Goal: Information Seeking & Learning: Find specific page/section

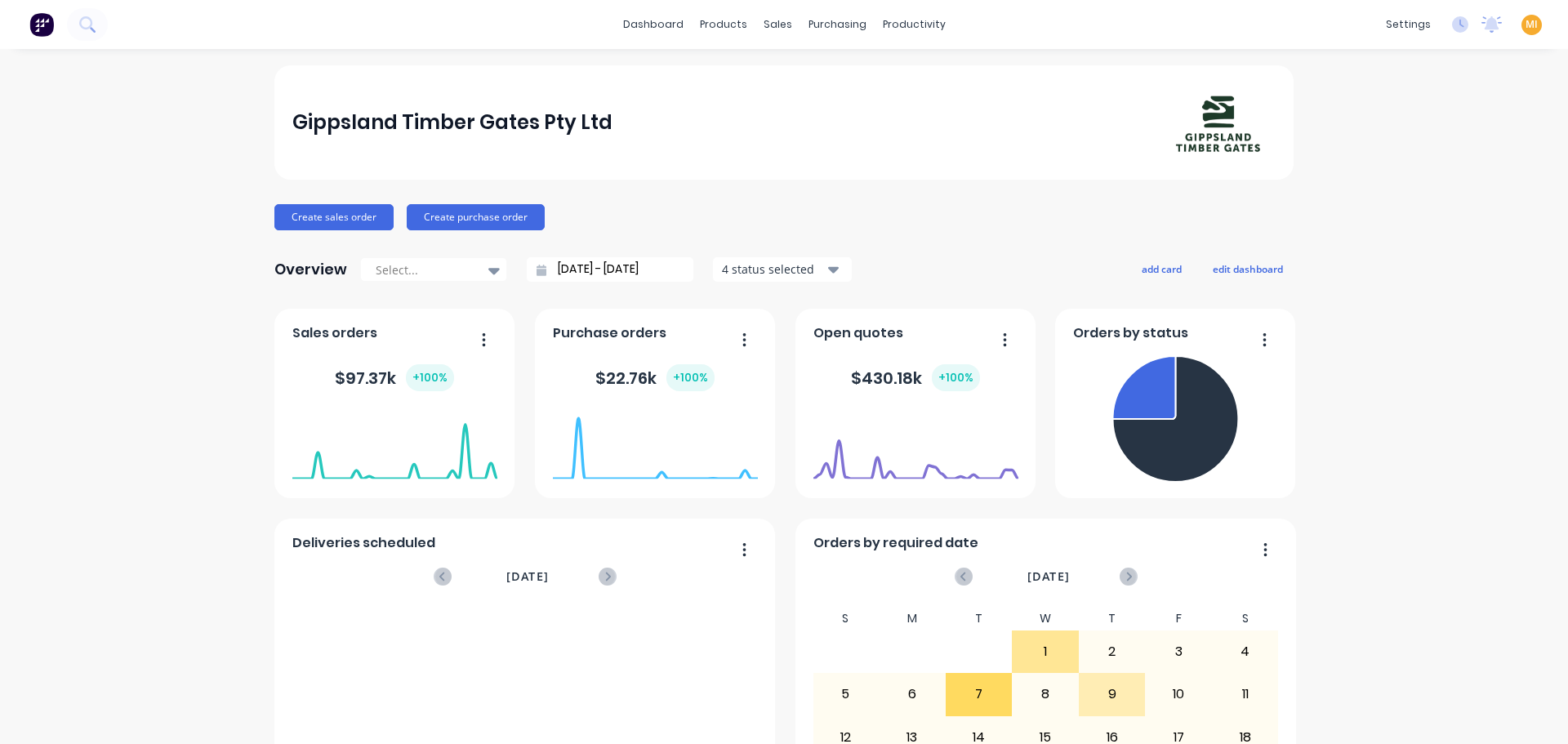
click at [1525, 21] on span "MI" at bounding box center [1531, 24] width 13 height 15
drag, startPoint x: 1403, startPoint y: 207, endPoint x: 1273, endPoint y: 121, distance: 155.9
click at [1401, 207] on button "Sign out" at bounding box center [1429, 205] width 217 height 33
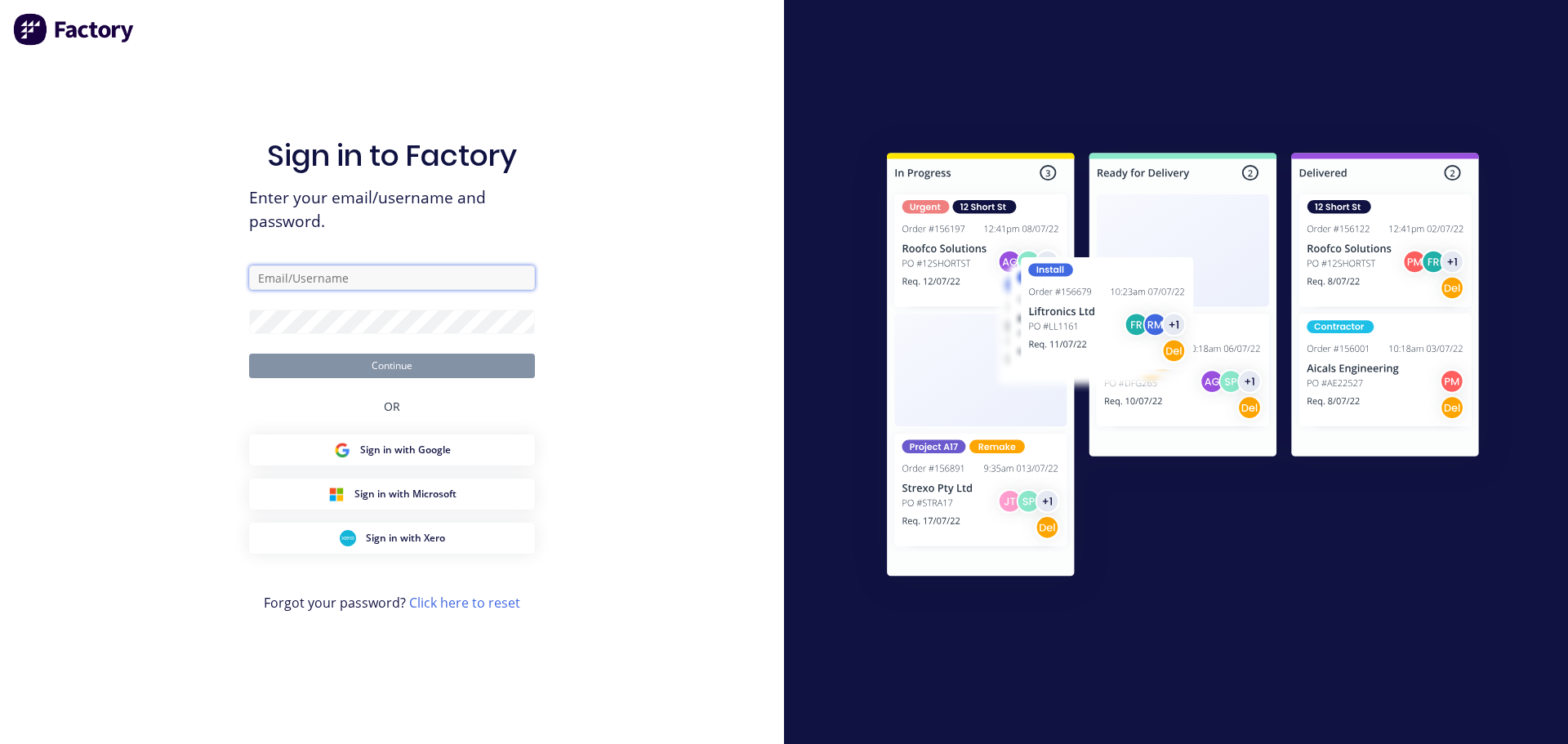
drag, startPoint x: 357, startPoint y: 270, endPoint x: 357, endPoint y: 289, distance: 19.0
click at [357, 271] on input "text" at bounding box center [392, 277] width 286 height 24
click at [511, 268] on input "text" at bounding box center [392, 277] width 286 height 24
click at [0, 743] on com-1password-button at bounding box center [0, 744] width 0 height 0
type input "[EMAIL_ADDRESS][DOMAIN_NAME]"
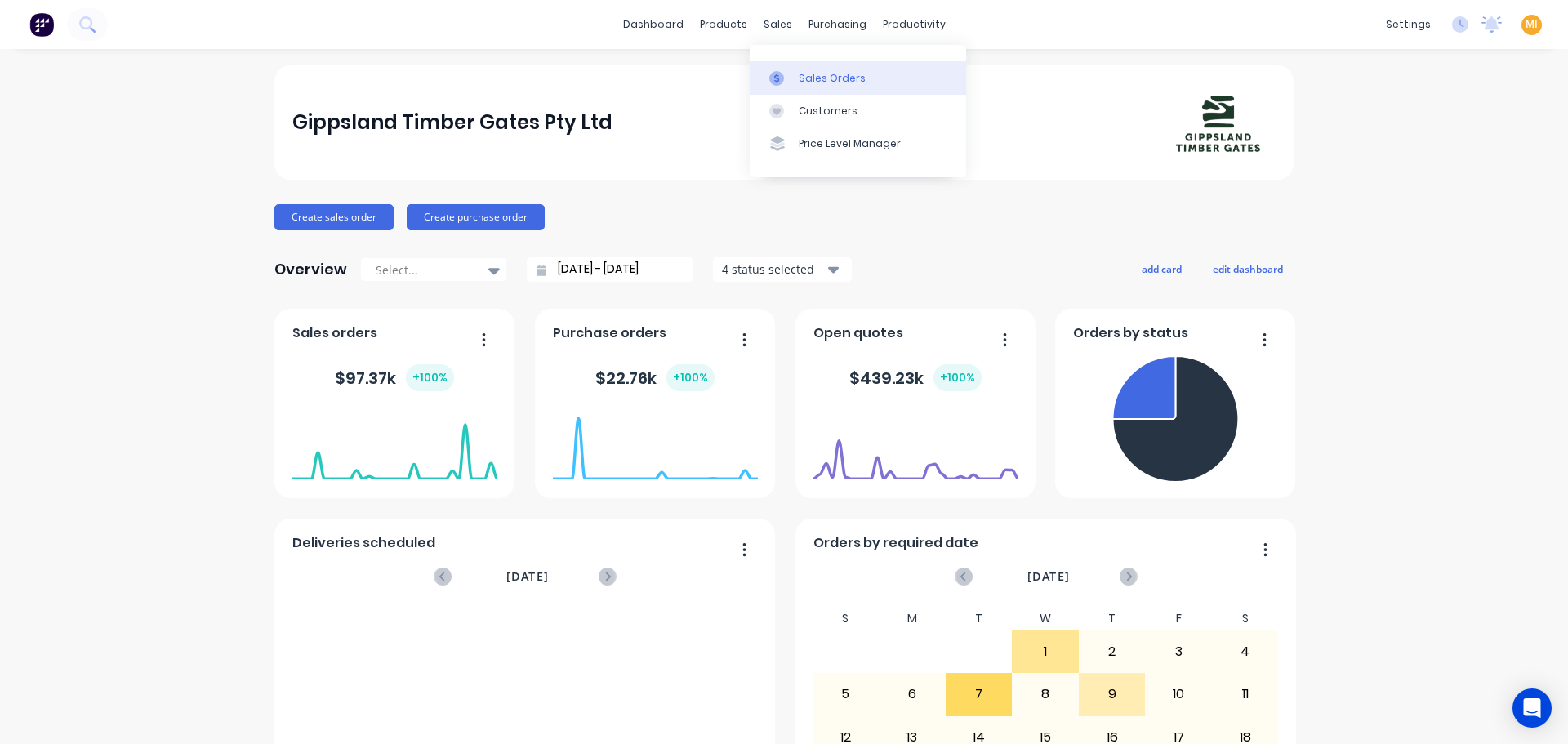
click at [791, 66] on link "Sales Orders" at bounding box center [857, 78] width 217 height 33
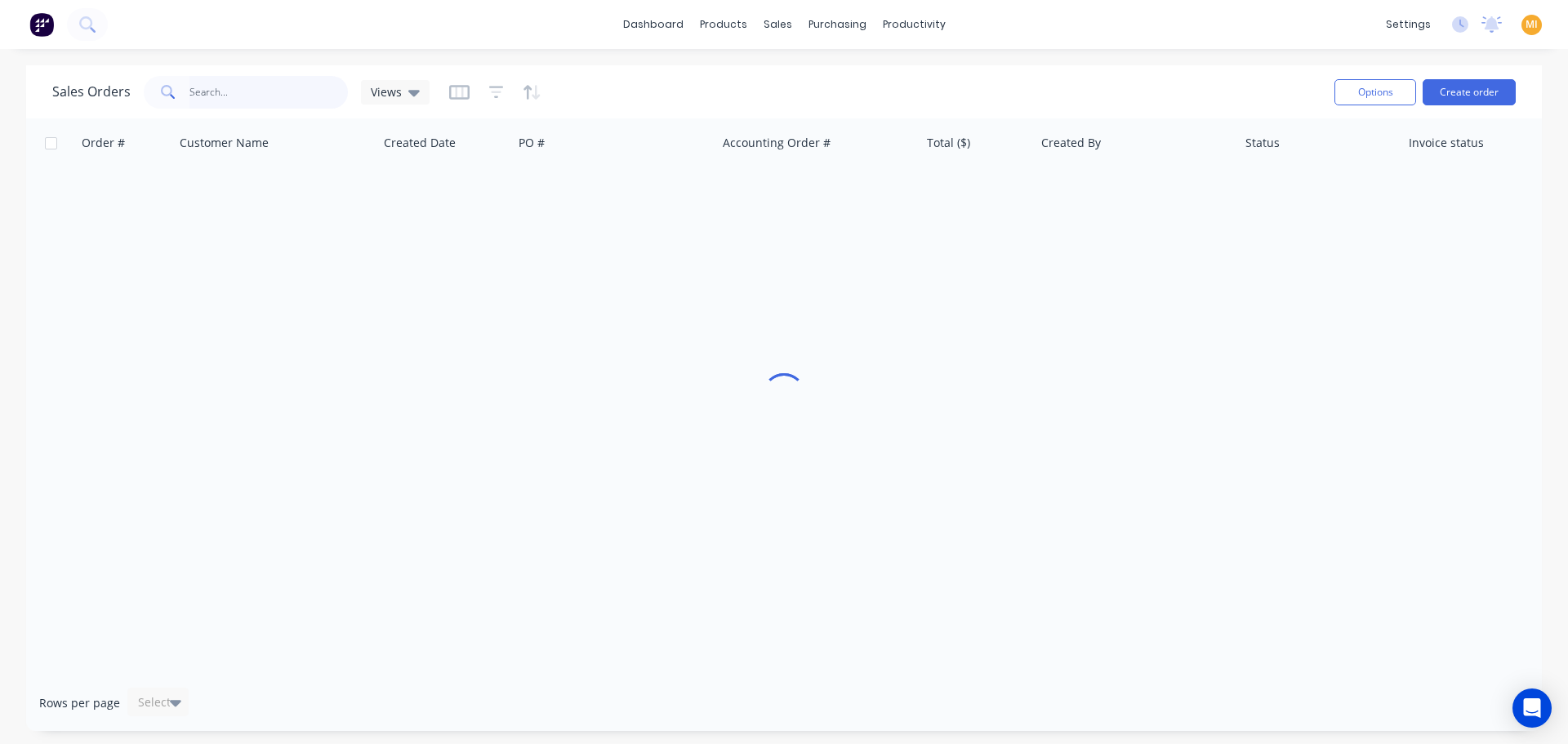
click at [293, 85] on input "text" at bounding box center [269, 92] width 159 height 33
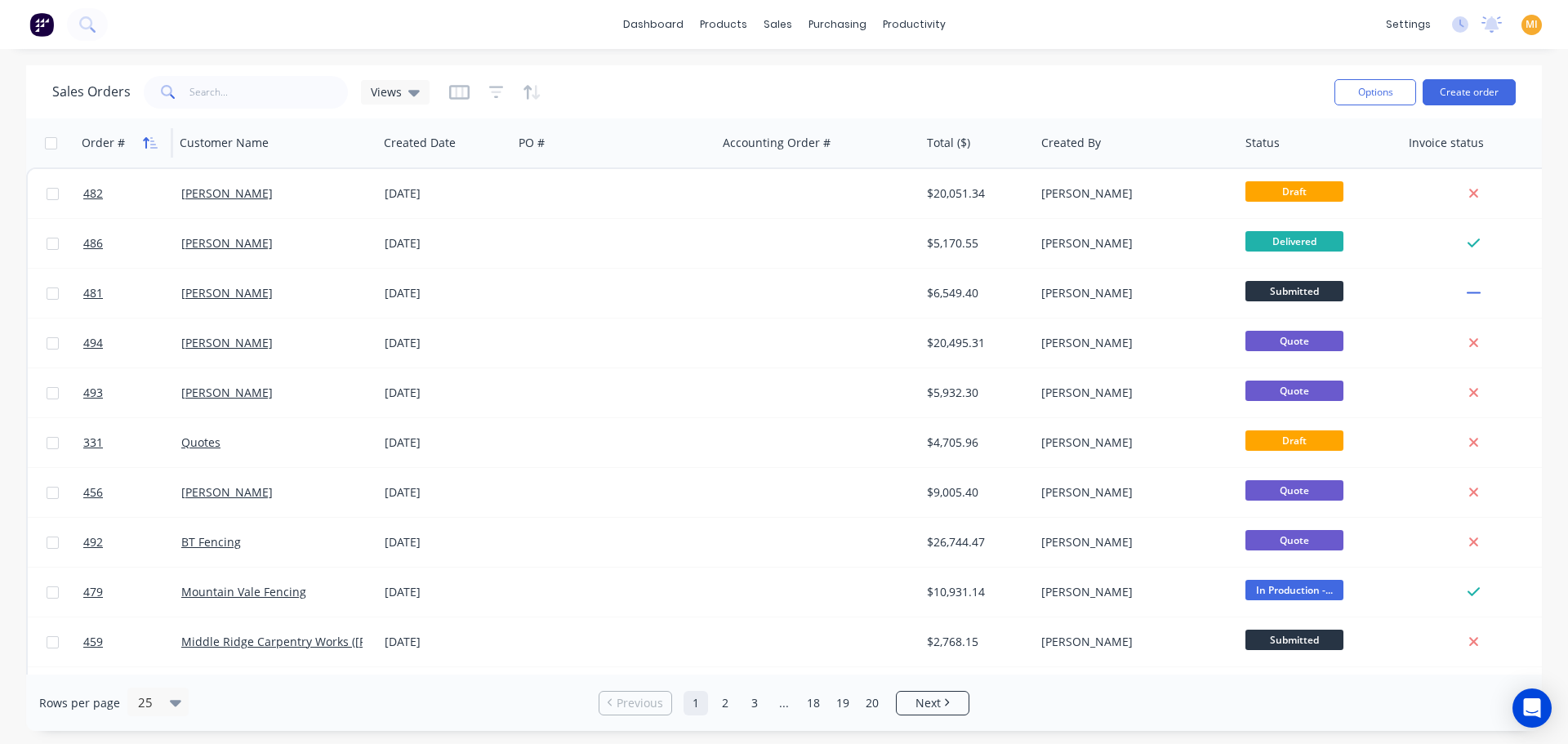
click at [143, 146] on icon "button" at bounding box center [150, 142] width 15 height 13
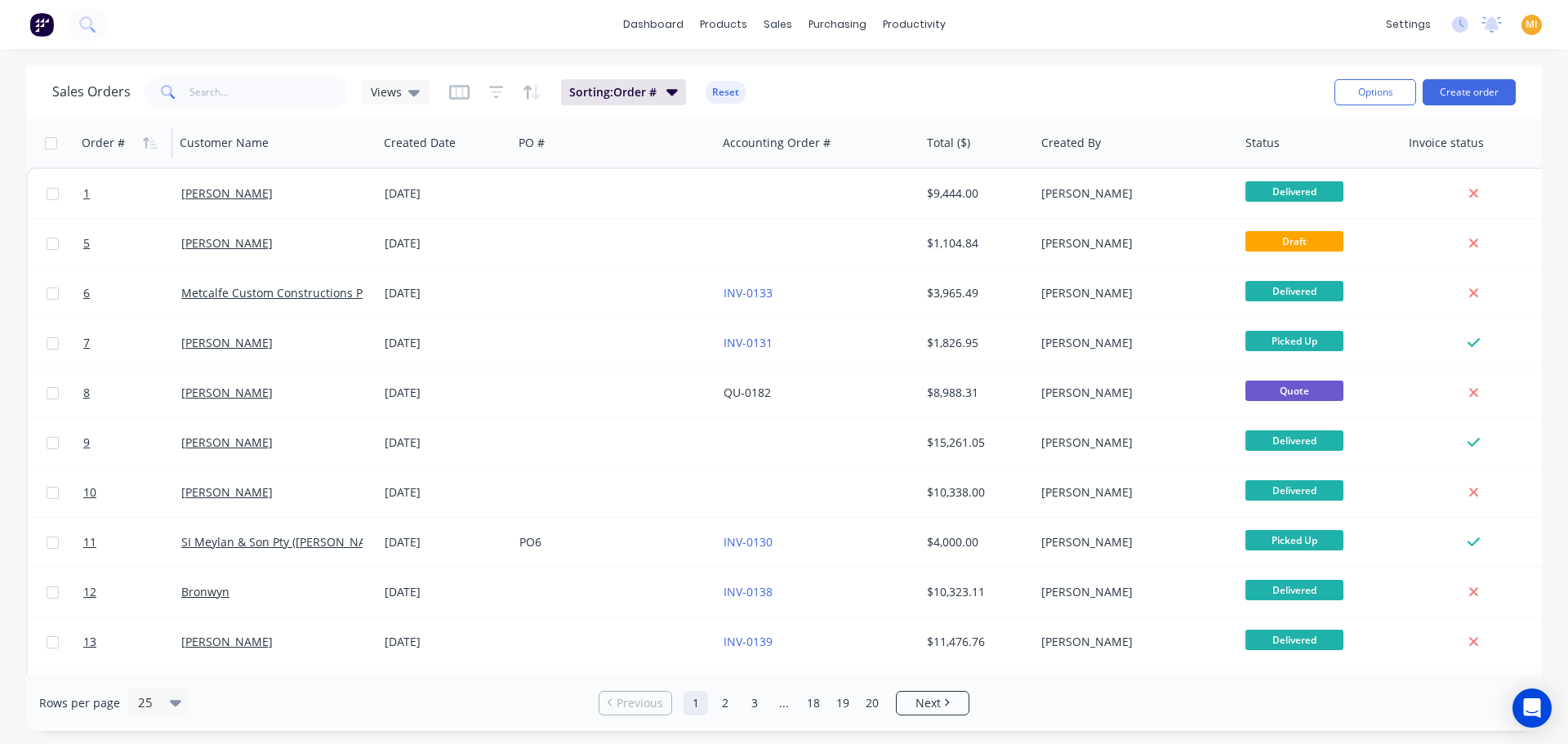
click at [143, 146] on icon "button" at bounding box center [150, 142] width 15 height 13
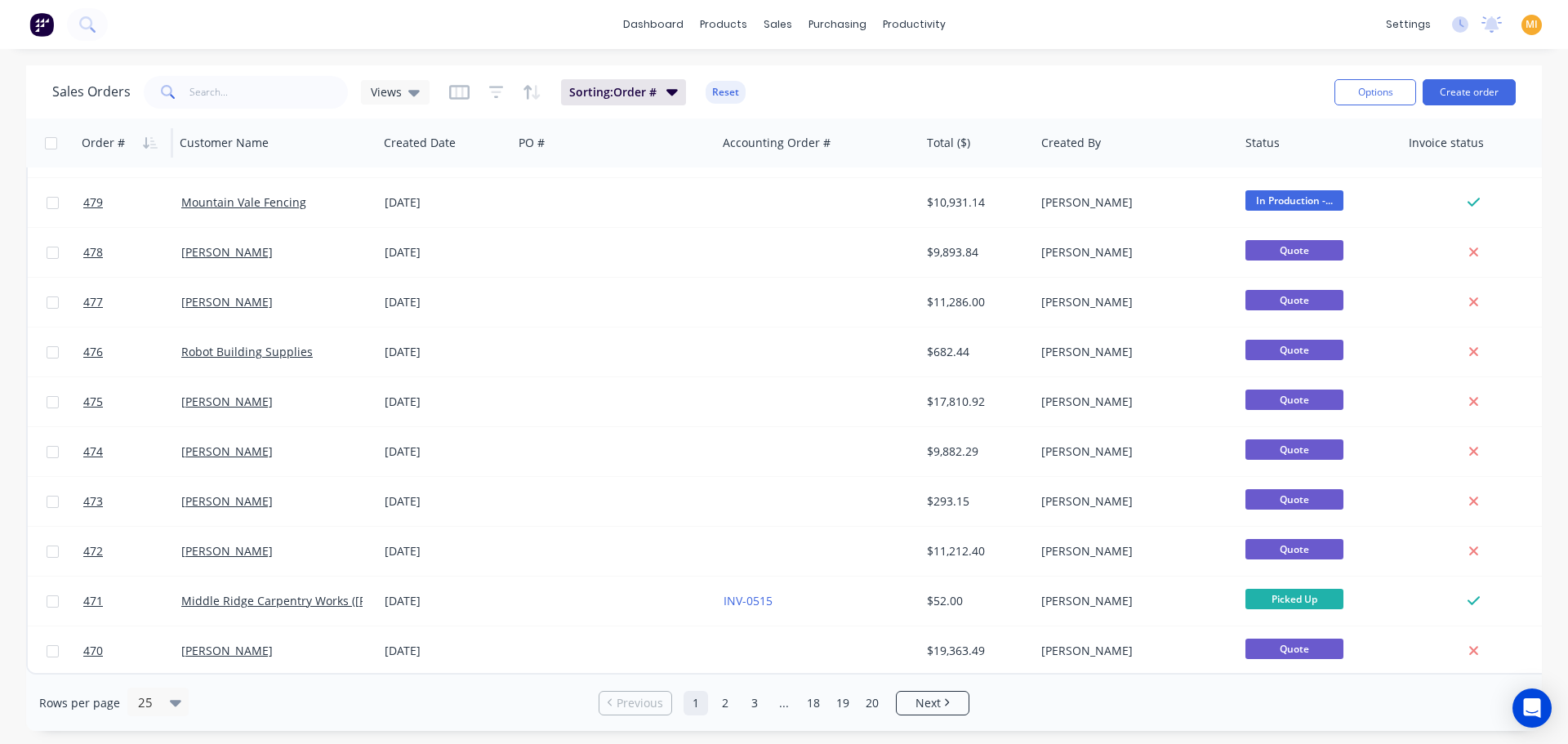
scroll to position [747, 0]
click at [635, 102] on button "Sorting: Order #" at bounding box center [623, 91] width 125 height 26
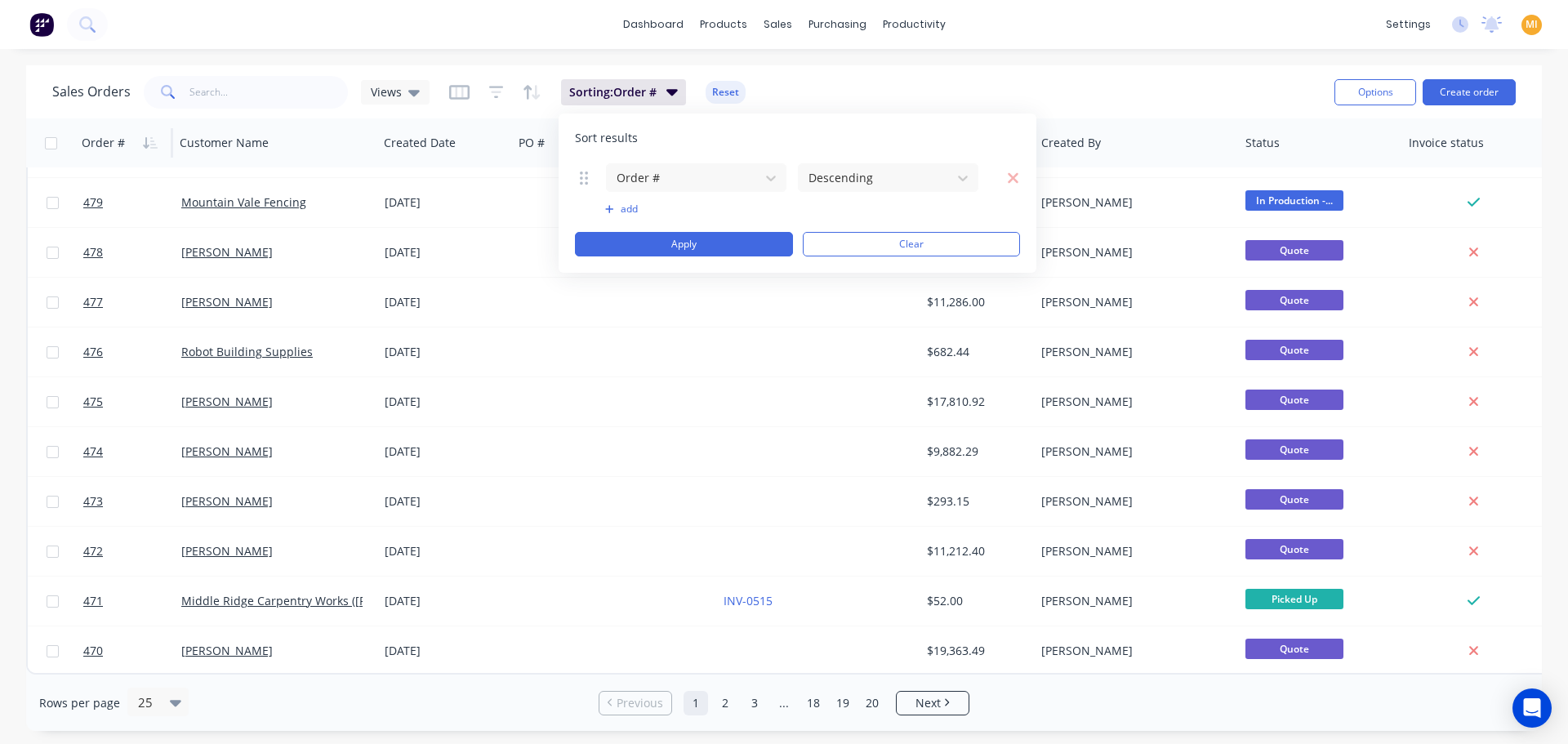
click at [805, 53] on div "dashboard products sales purchasing productivity dashboard products Product Cat…" at bounding box center [784, 372] width 1568 height 744
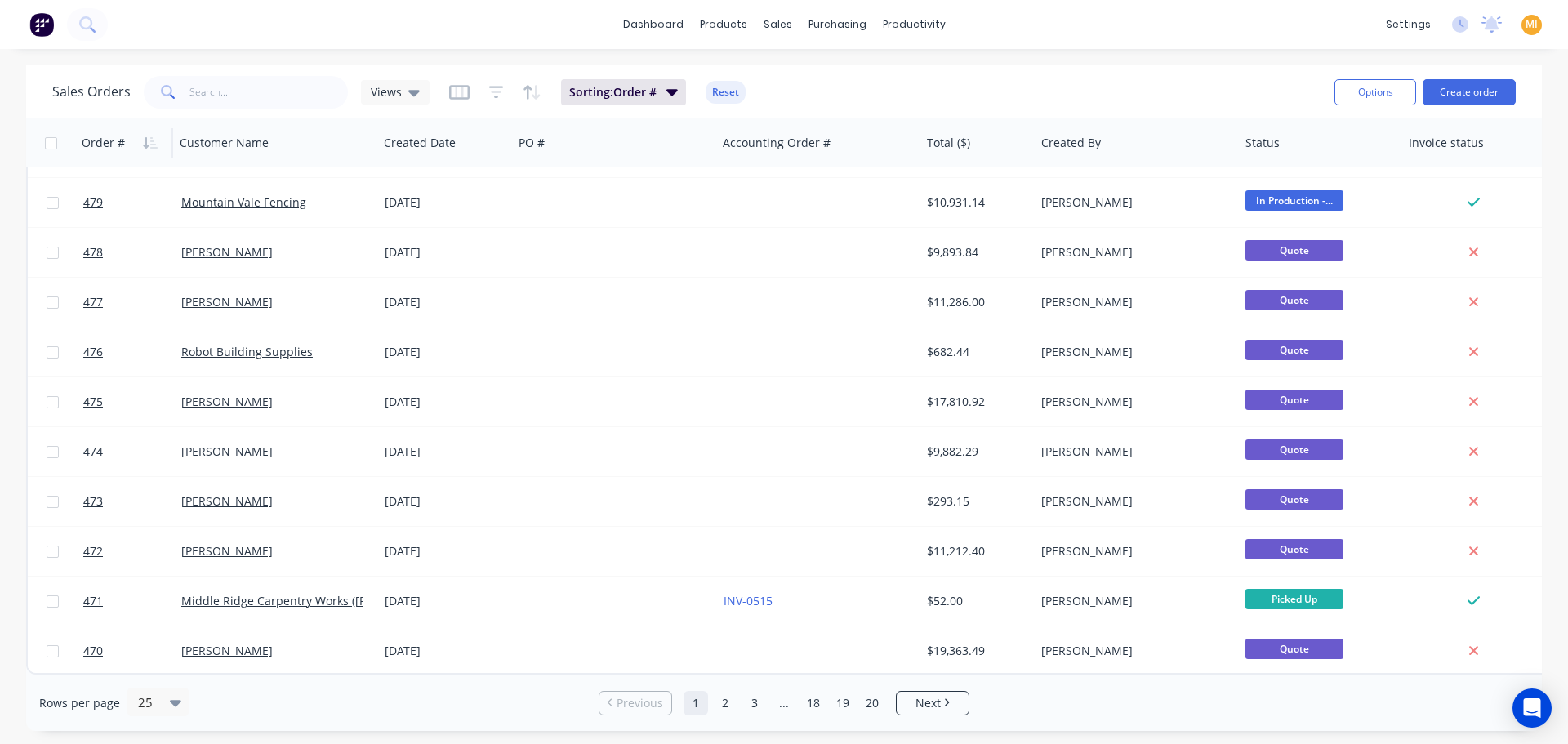
click at [39, 24] on img at bounding box center [41, 24] width 24 height 24
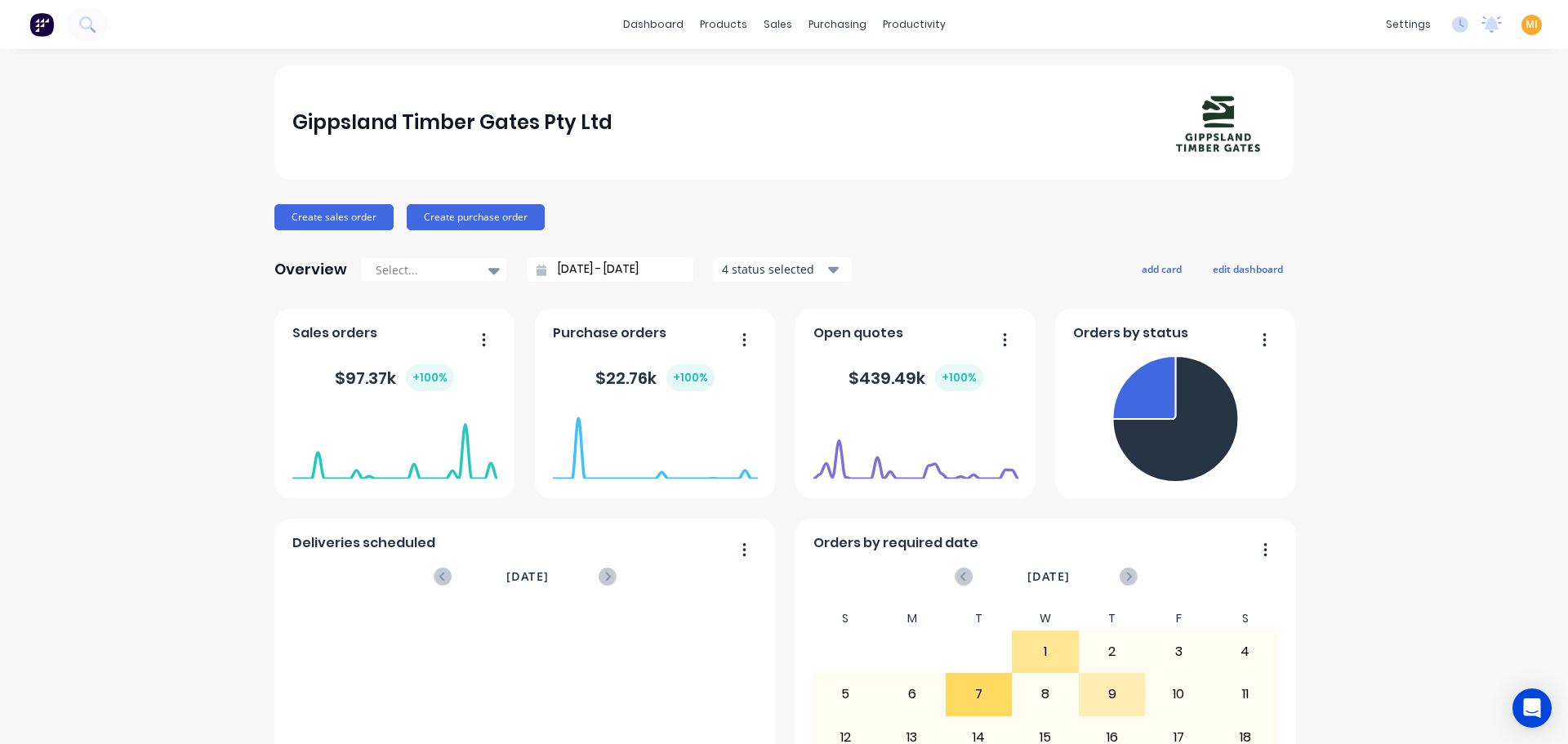
click at [1525, 26] on span "MI" at bounding box center [1531, 24] width 13 height 15
click at [1412, 210] on button "Sign out" at bounding box center [1429, 205] width 217 height 33
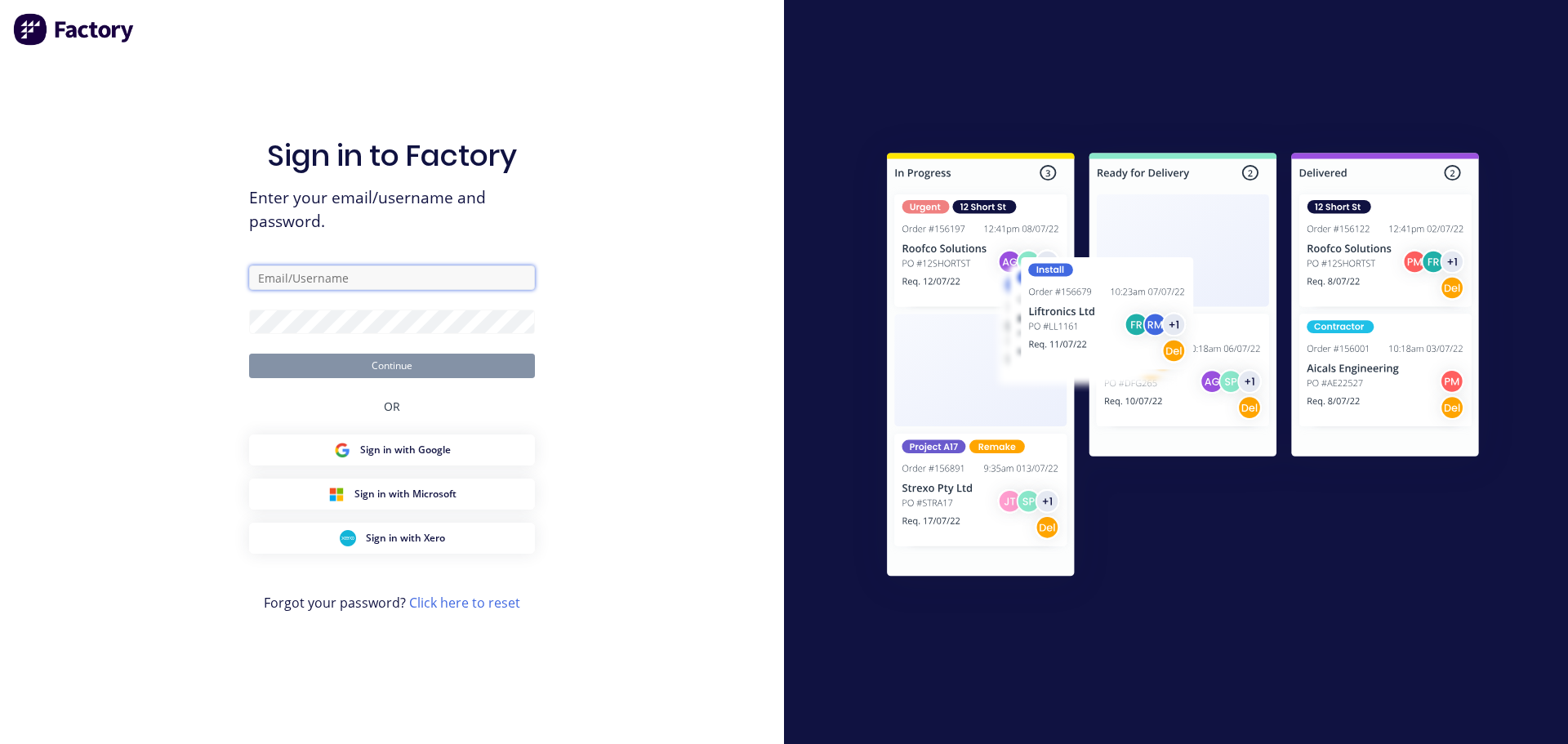
click at [361, 268] on input "text" at bounding box center [392, 277] width 286 height 24
type input "[EMAIL_ADDRESS][DOMAIN_NAME]"
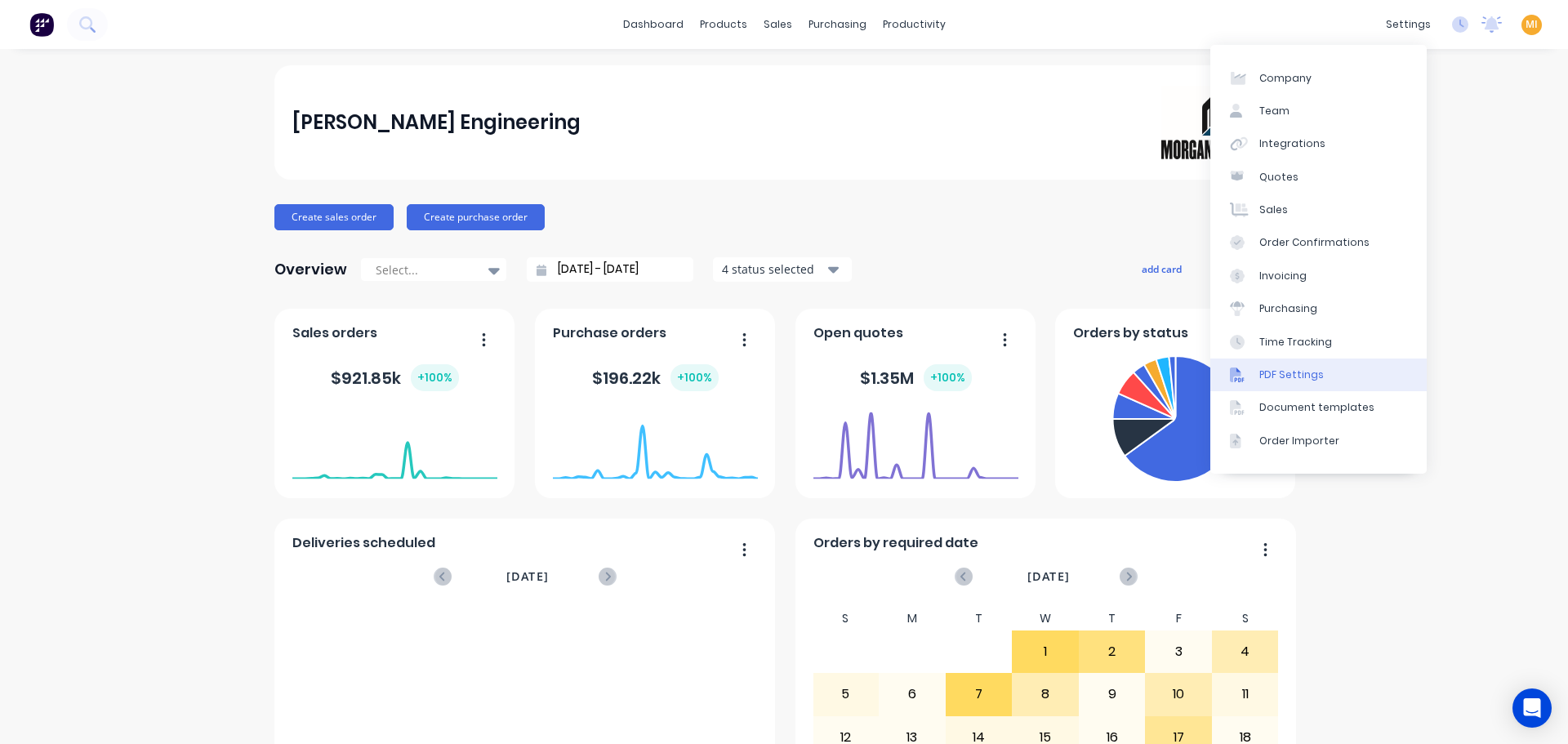
click at [1302, 356] on link "Time Tracking" at bounding box center [1318, 341] width 217 height 33
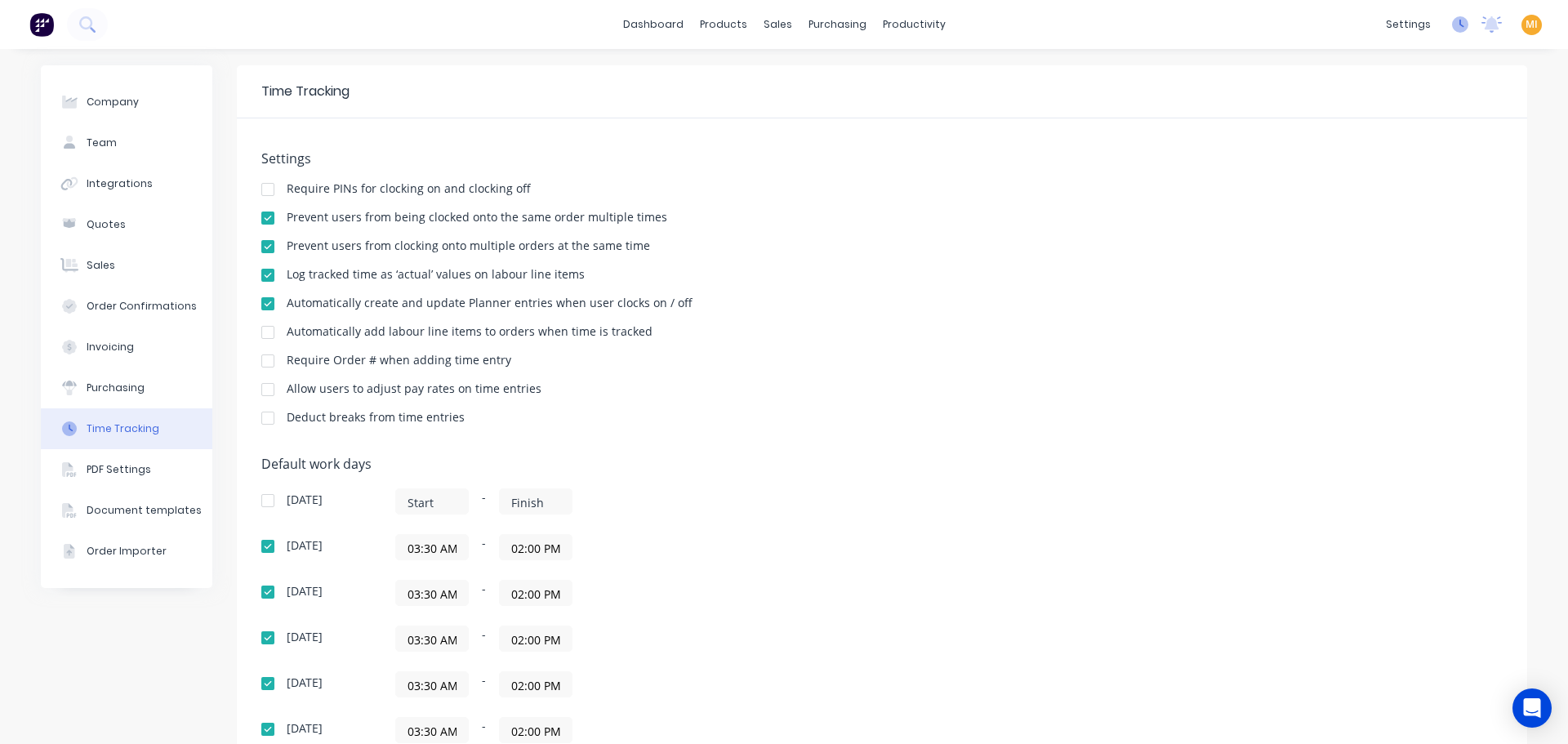
click at [1452, 20] on icon at bounding box center [1460, 24] width 17 height 17
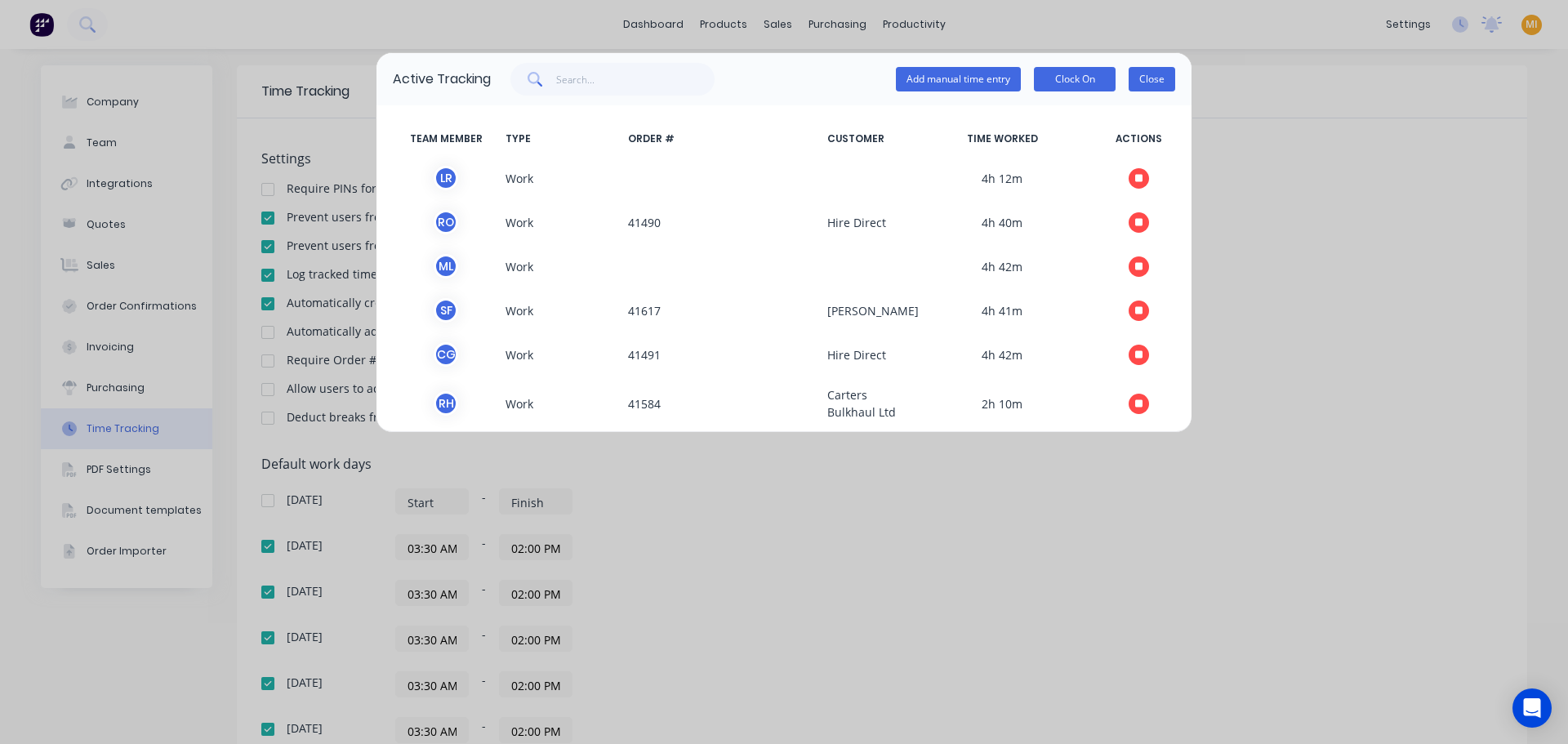
click at [1141, 77] on button "Close" at bounding box center [1152, 79] width 47 height 24
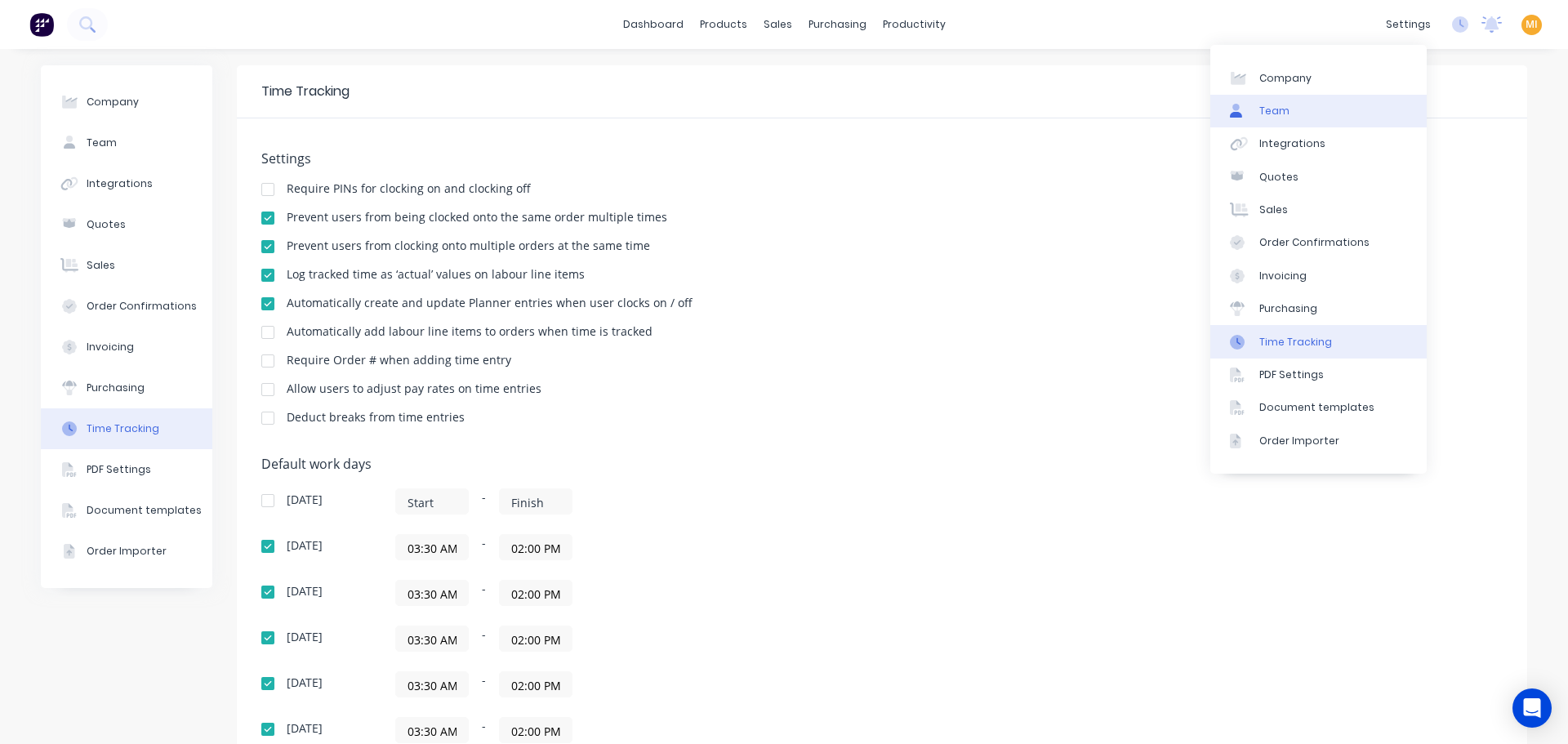
click at [1299, 115] on link "Team" at bounding box center [1318, 111] width 217 height 33
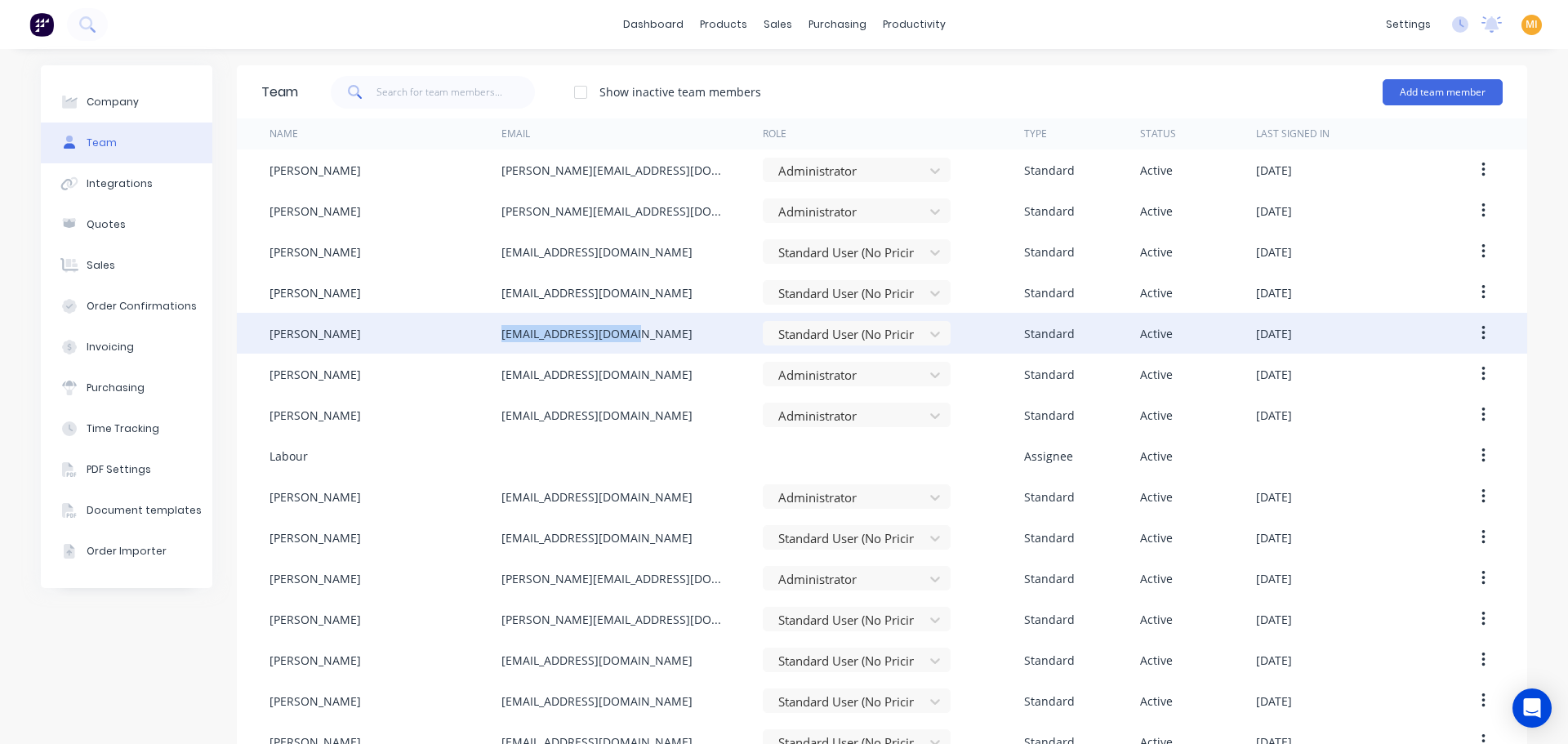
drag, startPoint x: 722, startPoint y: 330, endPoint x: 497, endPoint y: 337, distance: 225.1
click at [502, 337] on div "eviemacrae3@gmail.com" at bounding box center [632, 334] width 261 height 41
copy div "eviemacrae3@gmail.com"
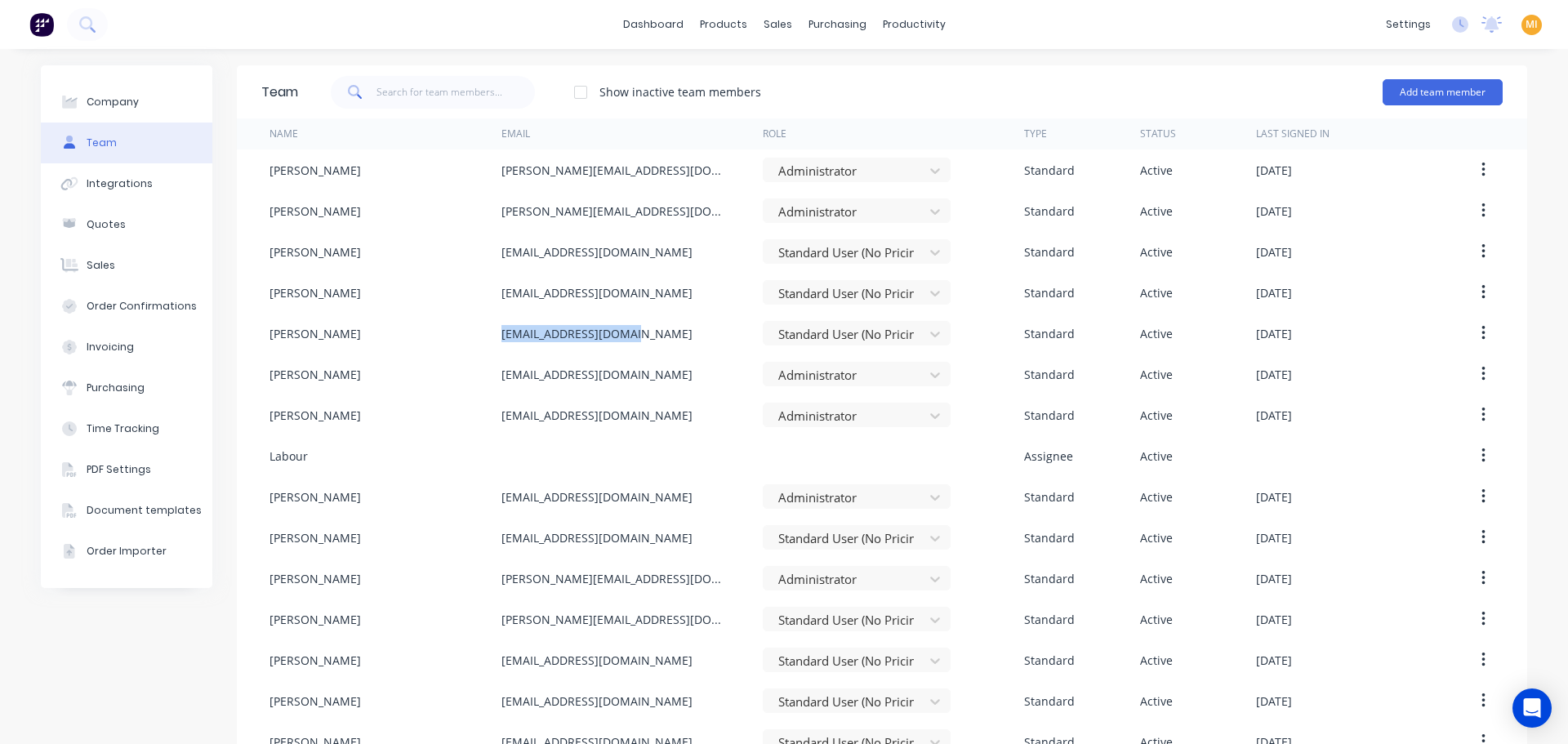
click at [50, 25] on img at bounding box center [41, 24] width 24 height 24
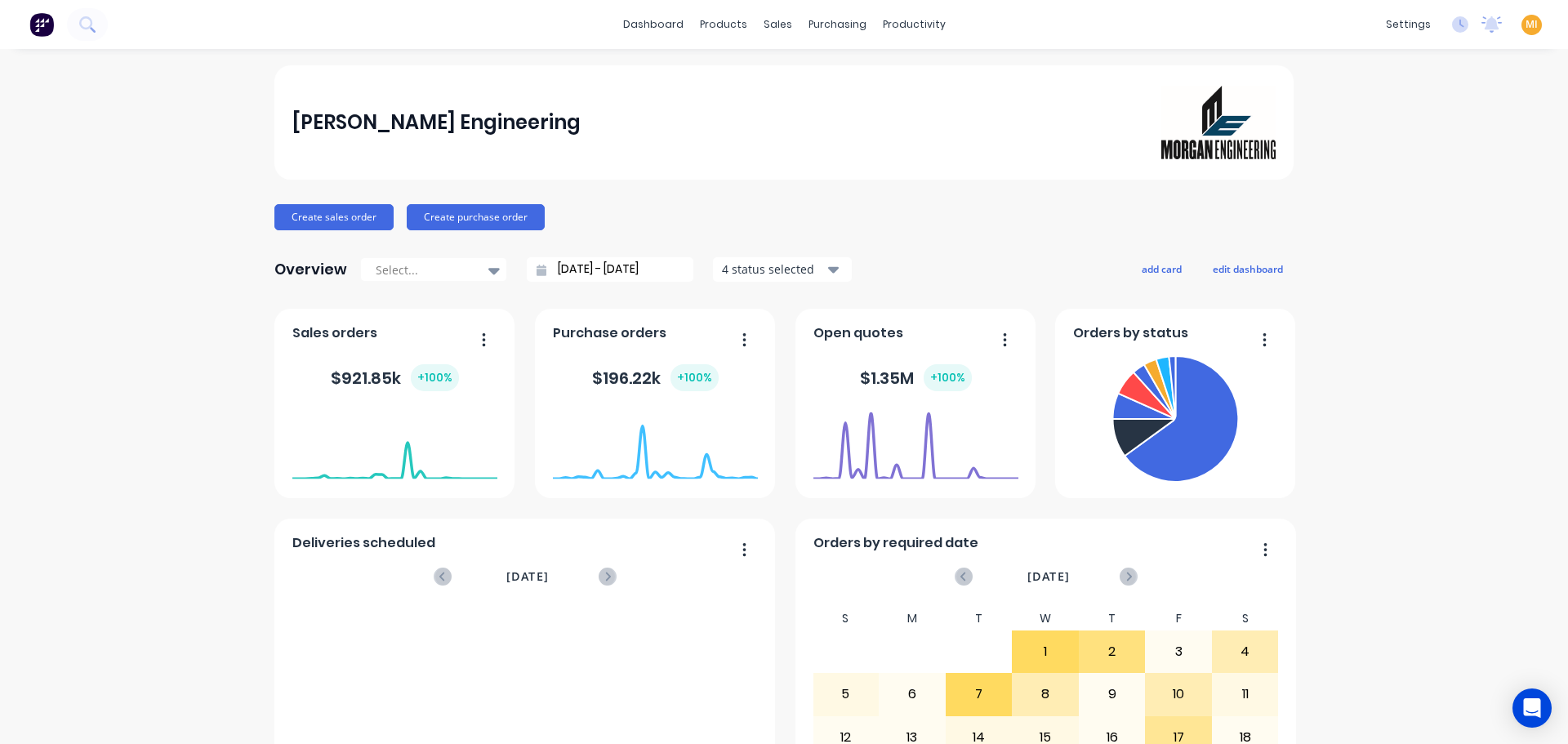
click at [1525, 28] on span "MI" at bounding box center [1531, 24] width 13 height 15
click at [1408, 212] on button "Sign out" at bounding box center [1429, 205] width 217 height 33
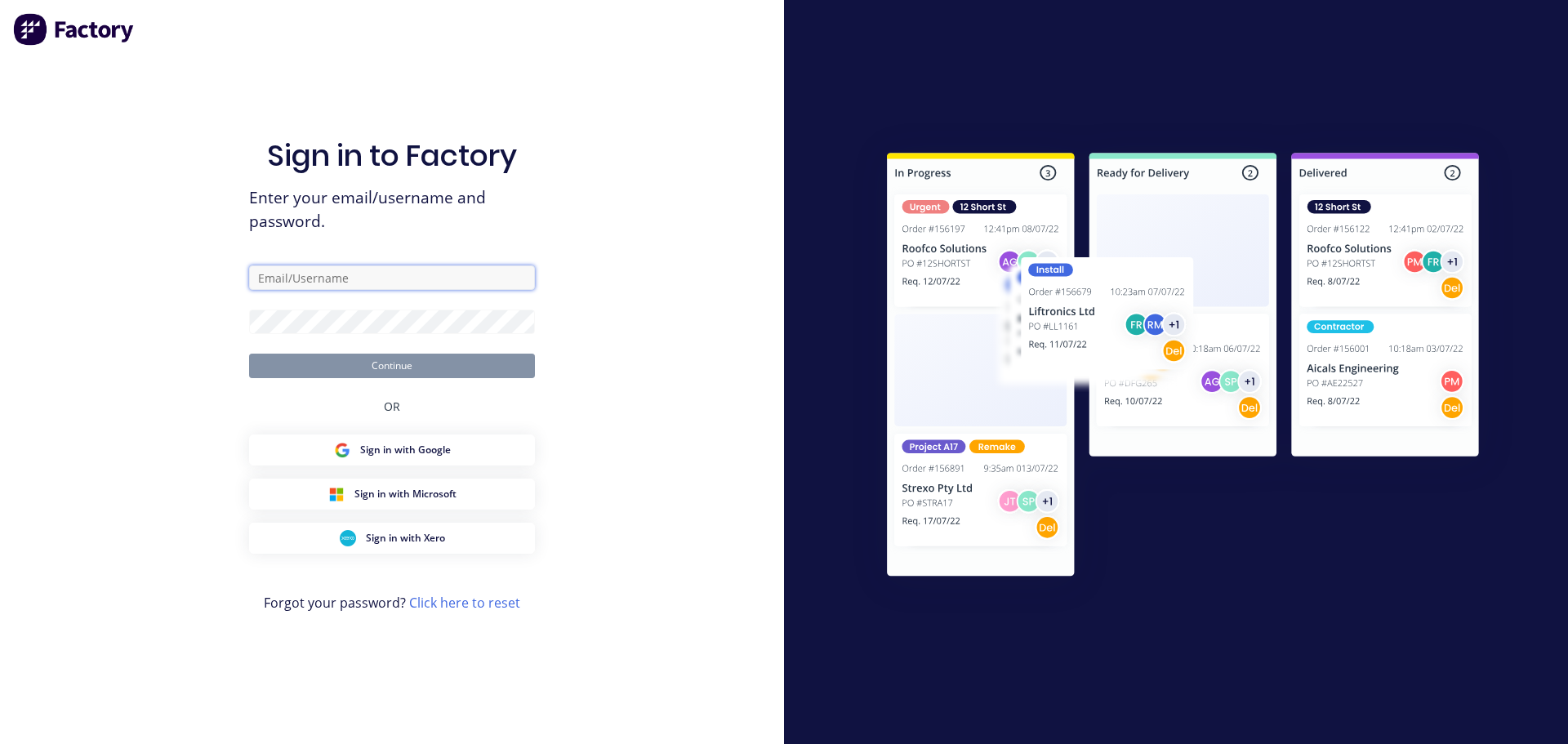
click at [323, 268] on input "text" at bounding box center [392, 277] width 286 height 24
type input "[EMAIL_ADDRESS][DOMAIN_NAME]"
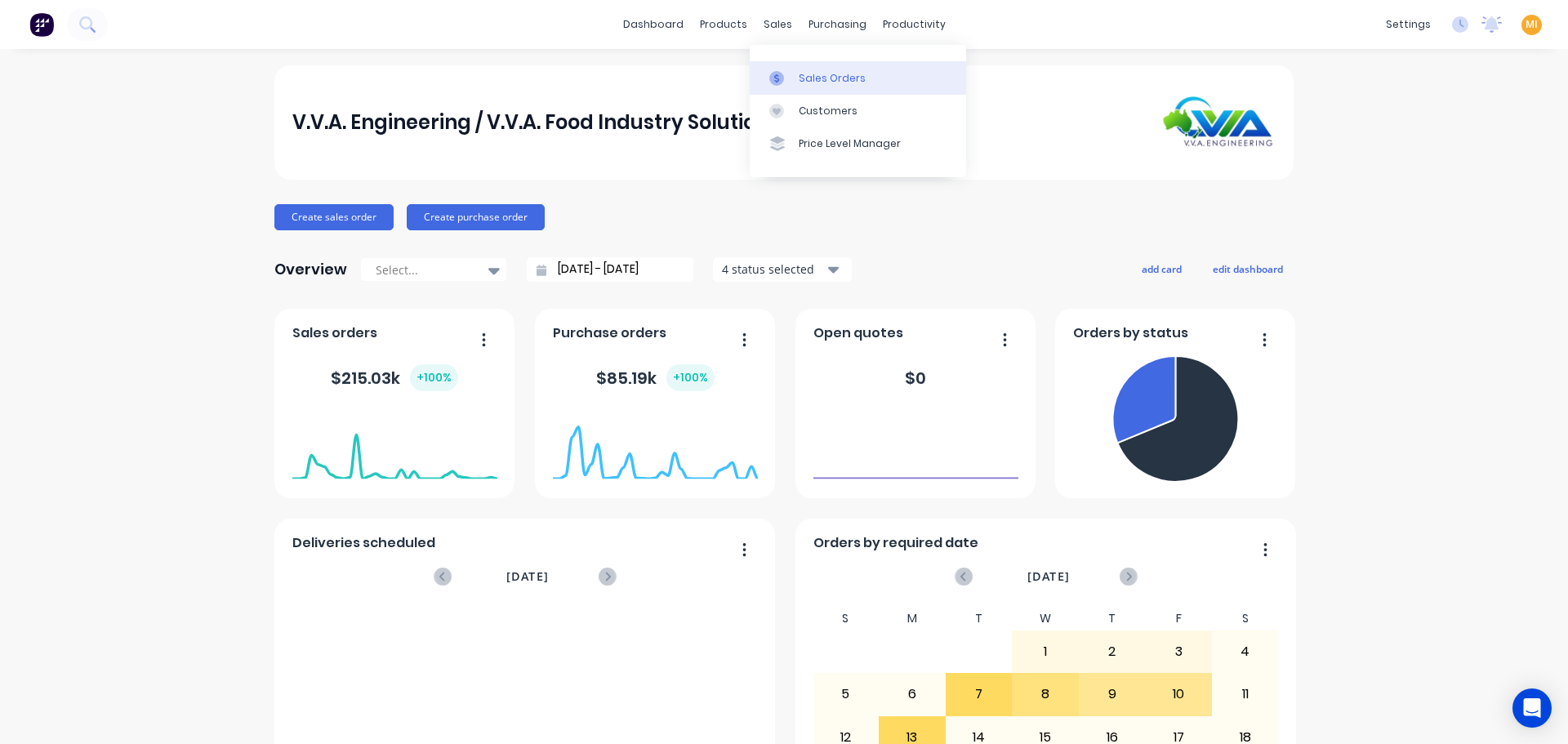
drag, startPoint x: 803, startPoint y: 78, endPoint x: 750, endPoint y: 81, distance: 53.1
click at [803, 78] on div "Sales Orders" at bounding box center [832, 78] width 67 height 15
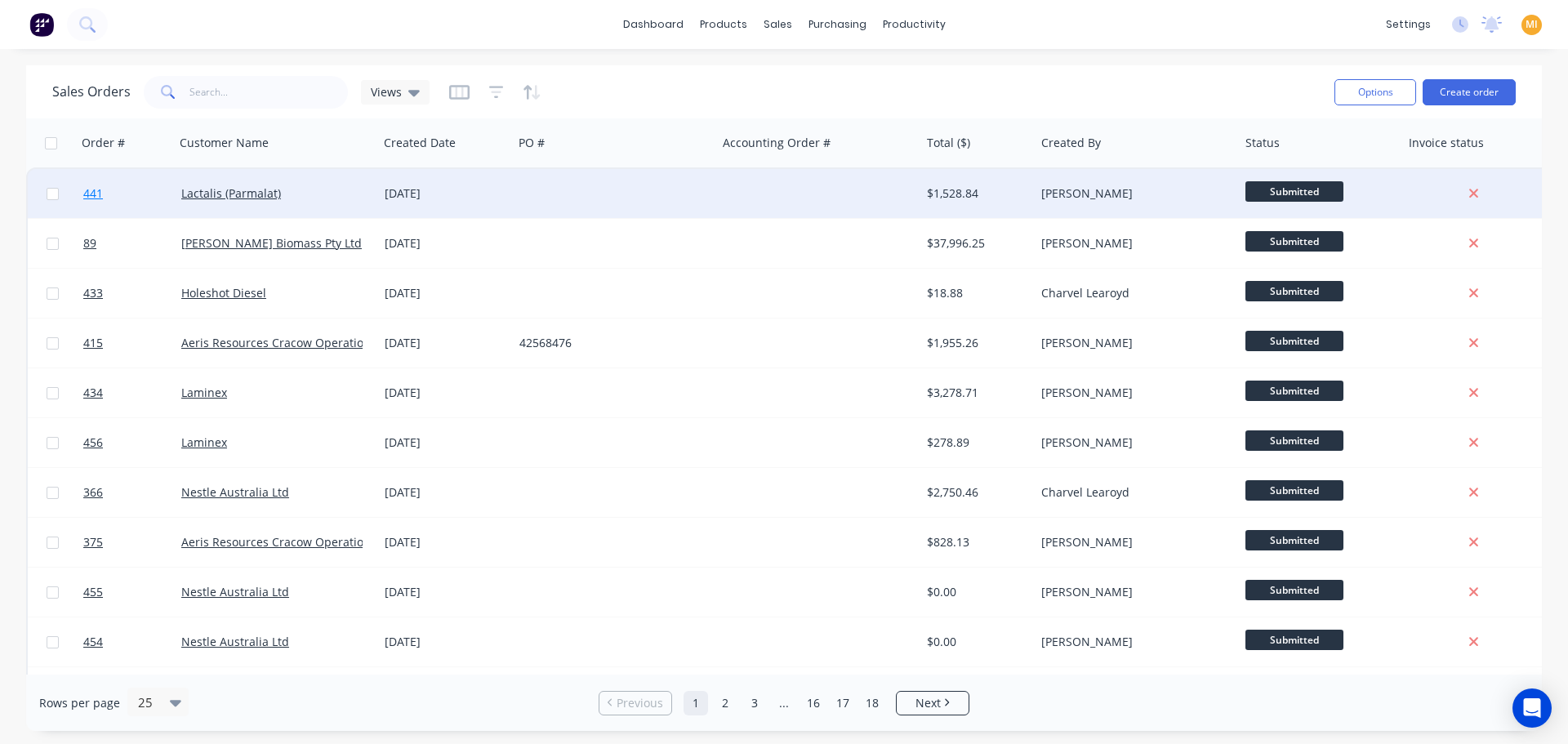
click at [160, 212] on link "441" at bounding box center [132, 194] width 98 height 49
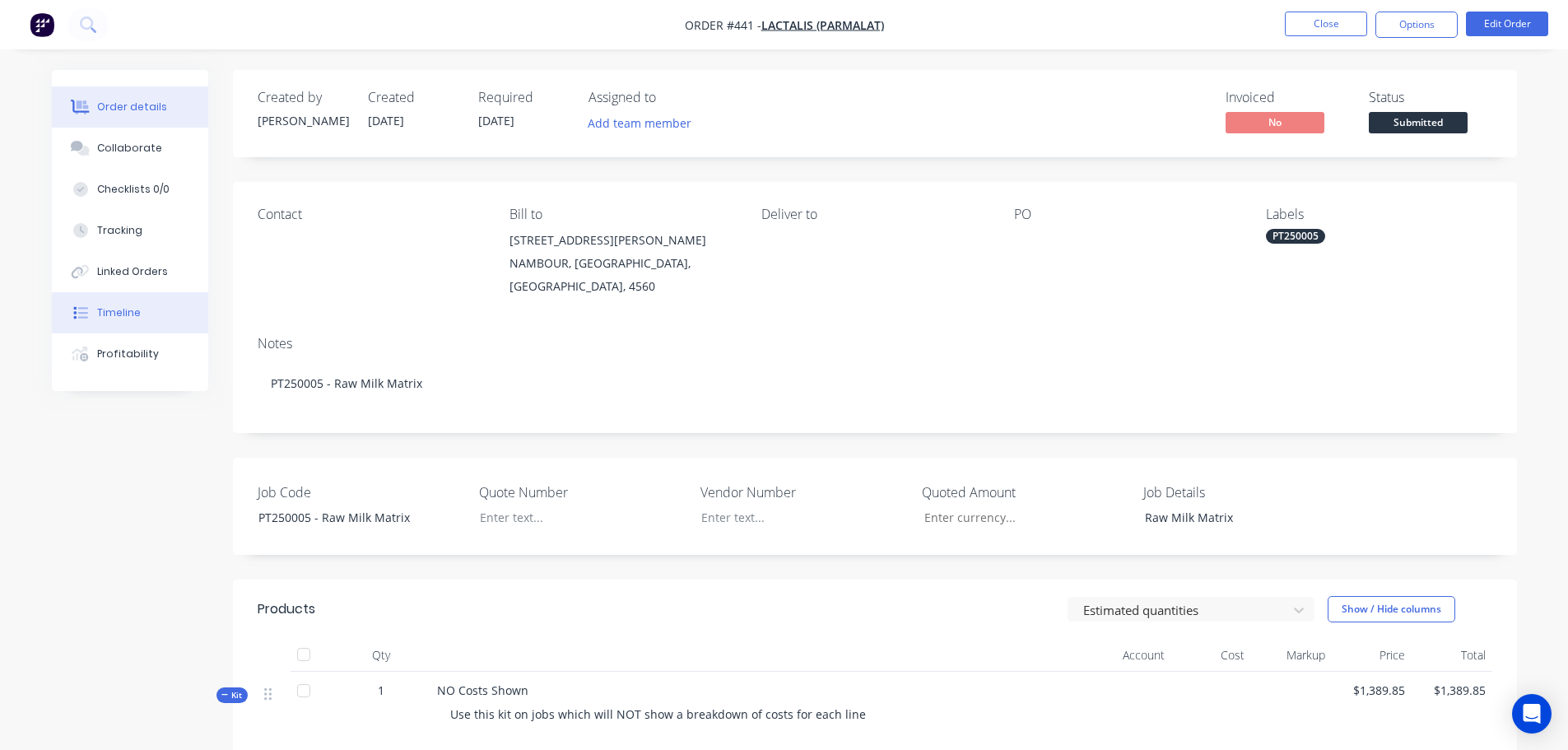
click at [131, 317] on div "Timeline" at bounding box center [119, 313] width 44 height 15
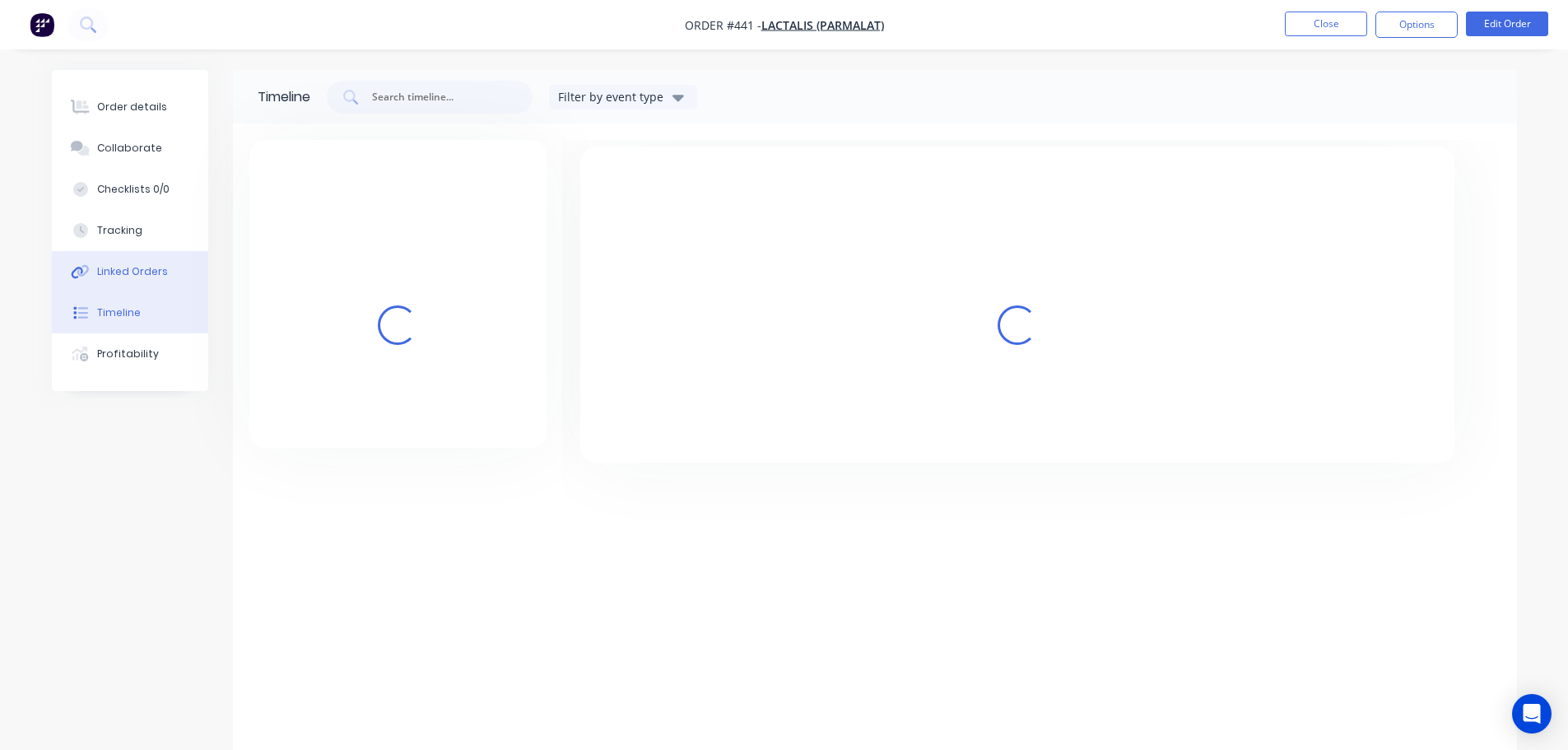
click at [132, 271] on div "Linked Orders" at bounding box center [132, 272] width 71 height 15
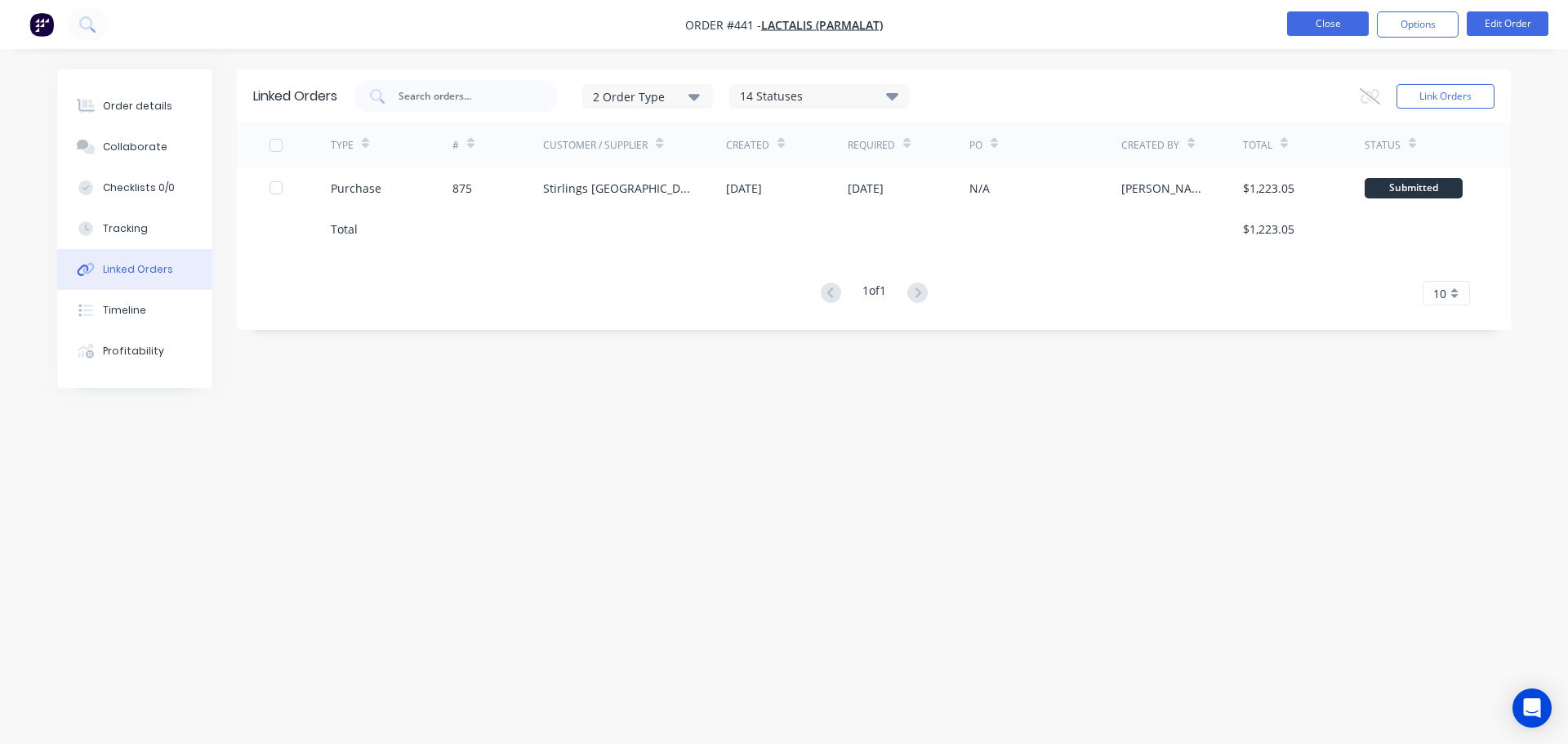
click at [1324, 20] on button "Close" at bounding box center [1328, 23] width 82 height 24
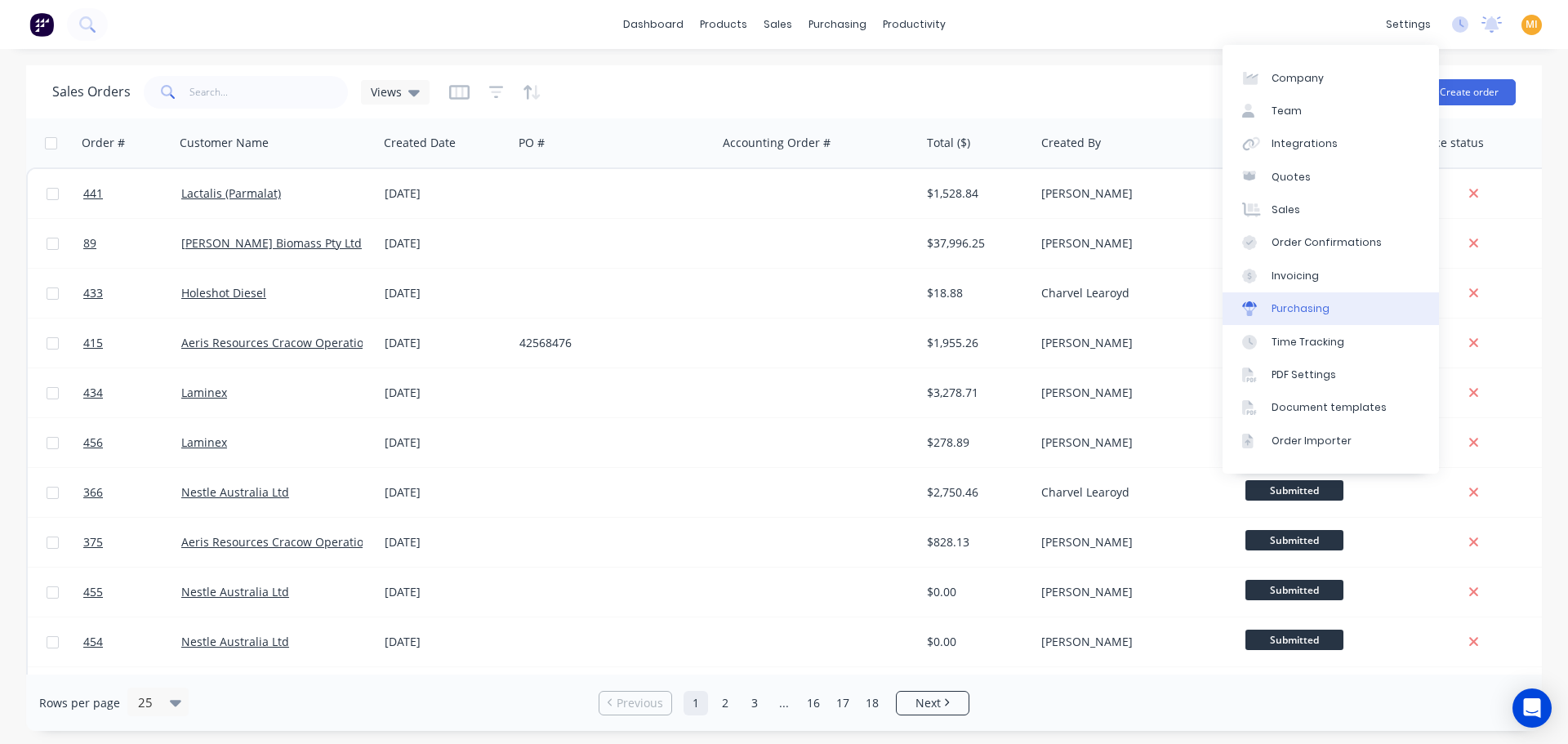
click at [1299, 311] on div "Purchasing" at bounding box center [1301, 308] width 58 height 15
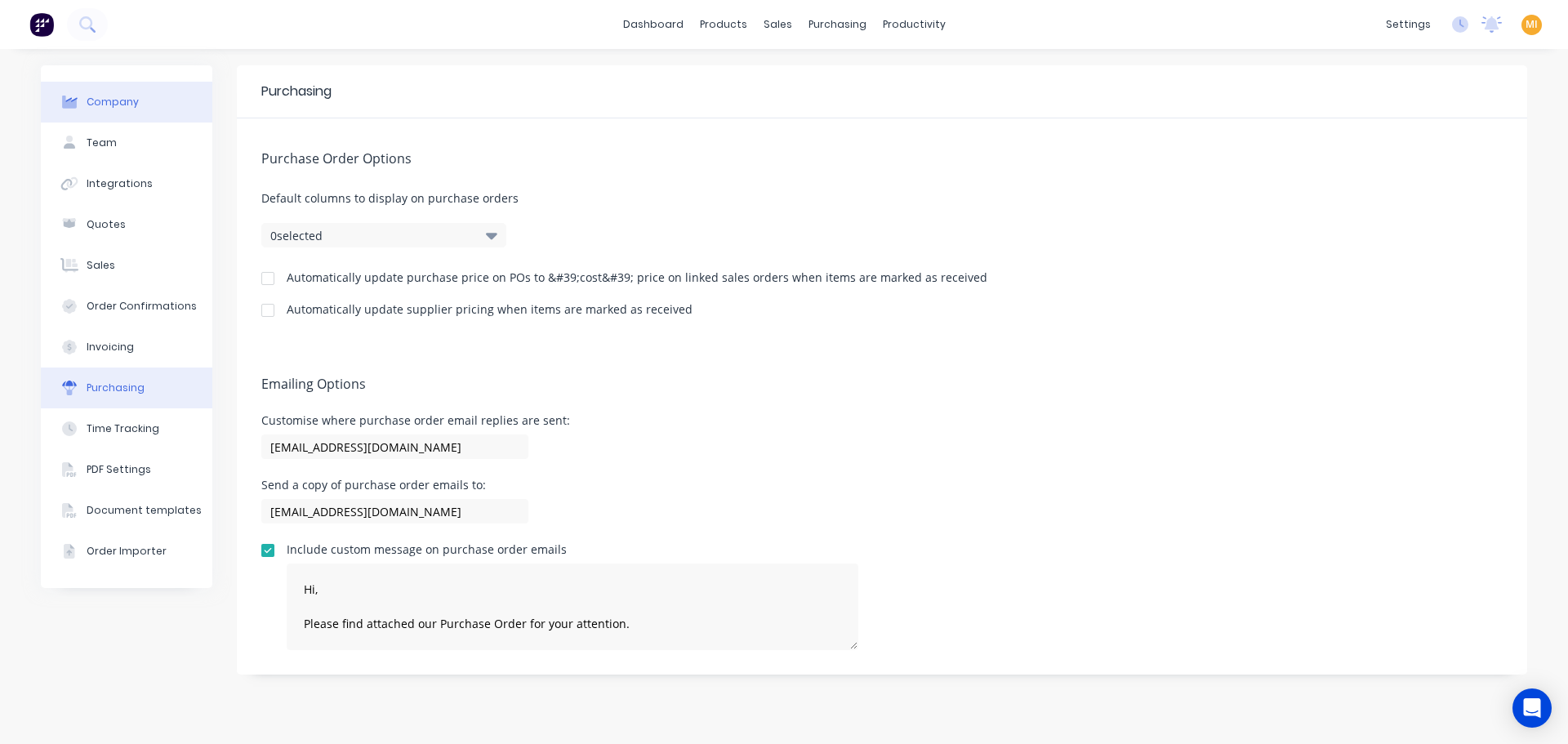
click at [171, 99] on button "Company" at bounding box center [126, 102] width 171 height 41
select select "AU"
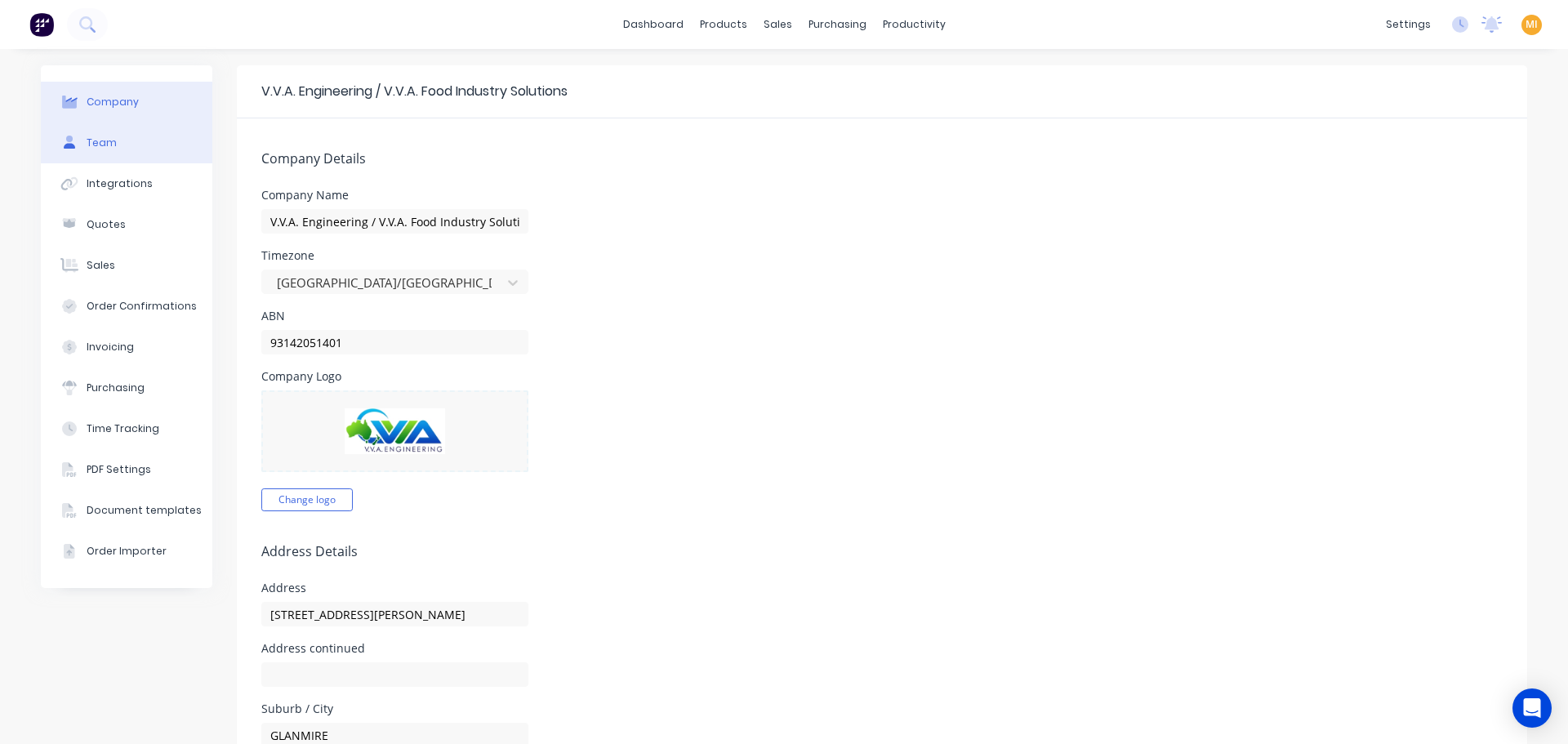
click at [125, 140] on button "Team" at bounding box center [126, 143] width 171 height 41
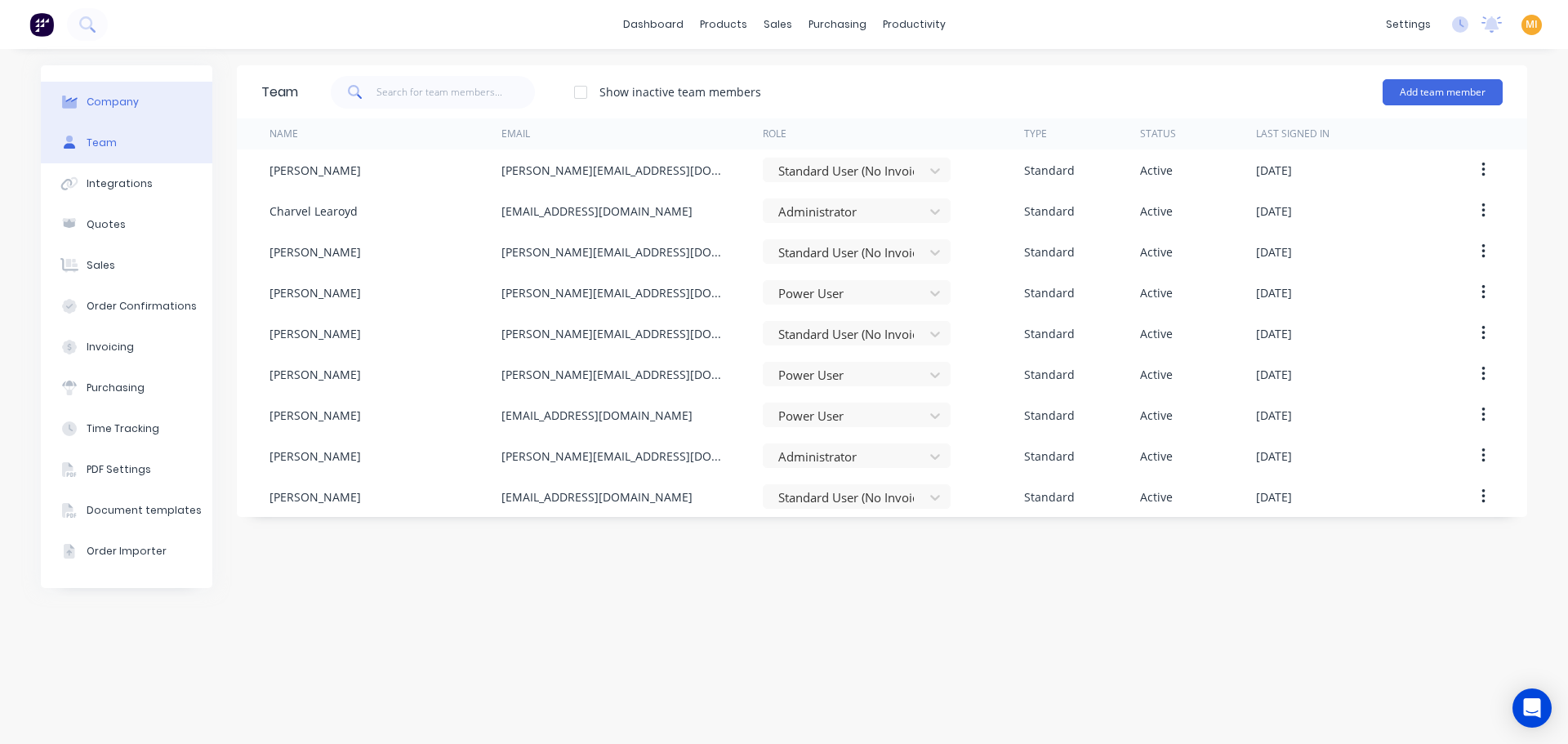
click at [134, 111] on button "Company" at bounding box center [126, 102] width 171 height 41
select select "AU"
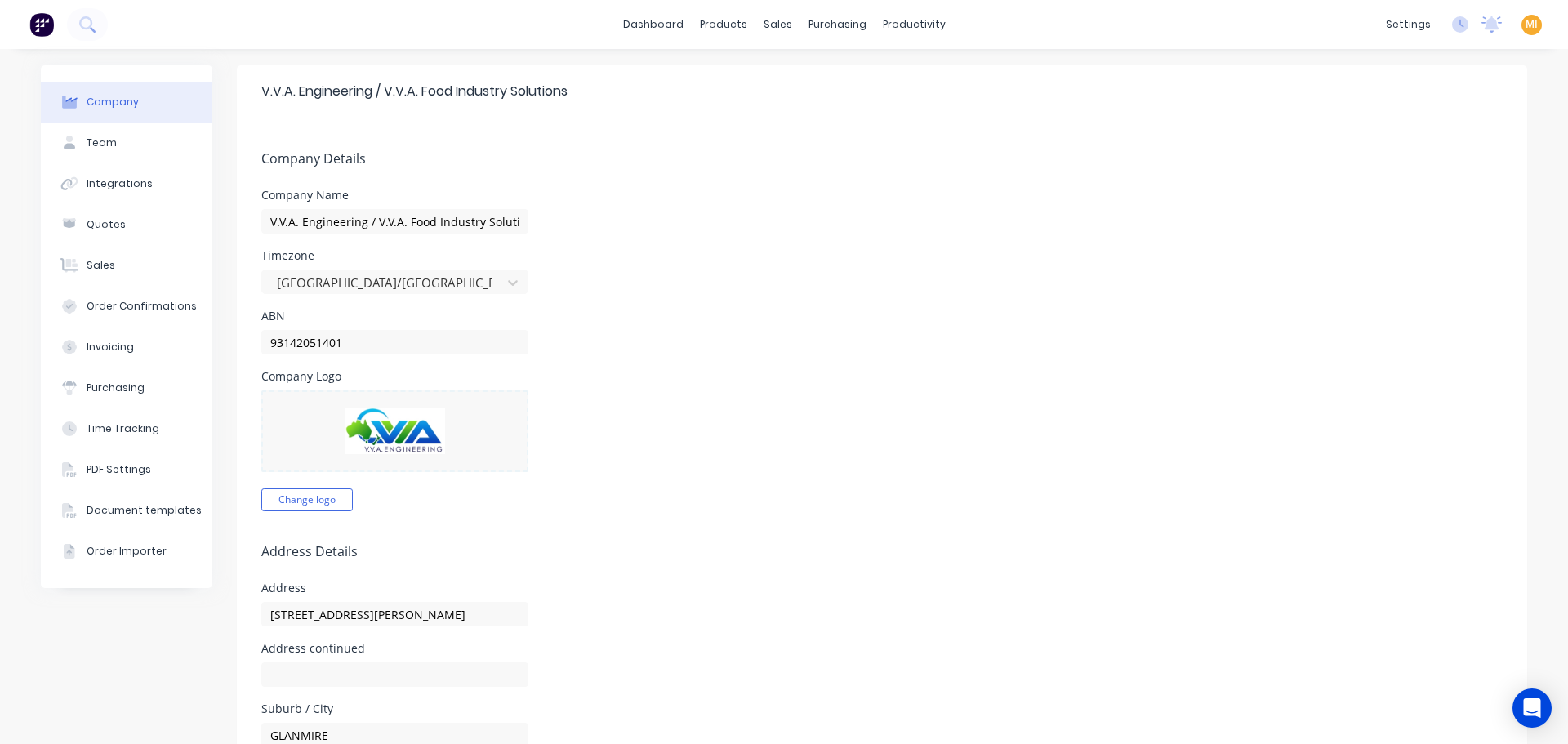
click at [32, 23] on img at bounding box center [41, 24] width 24 height 24
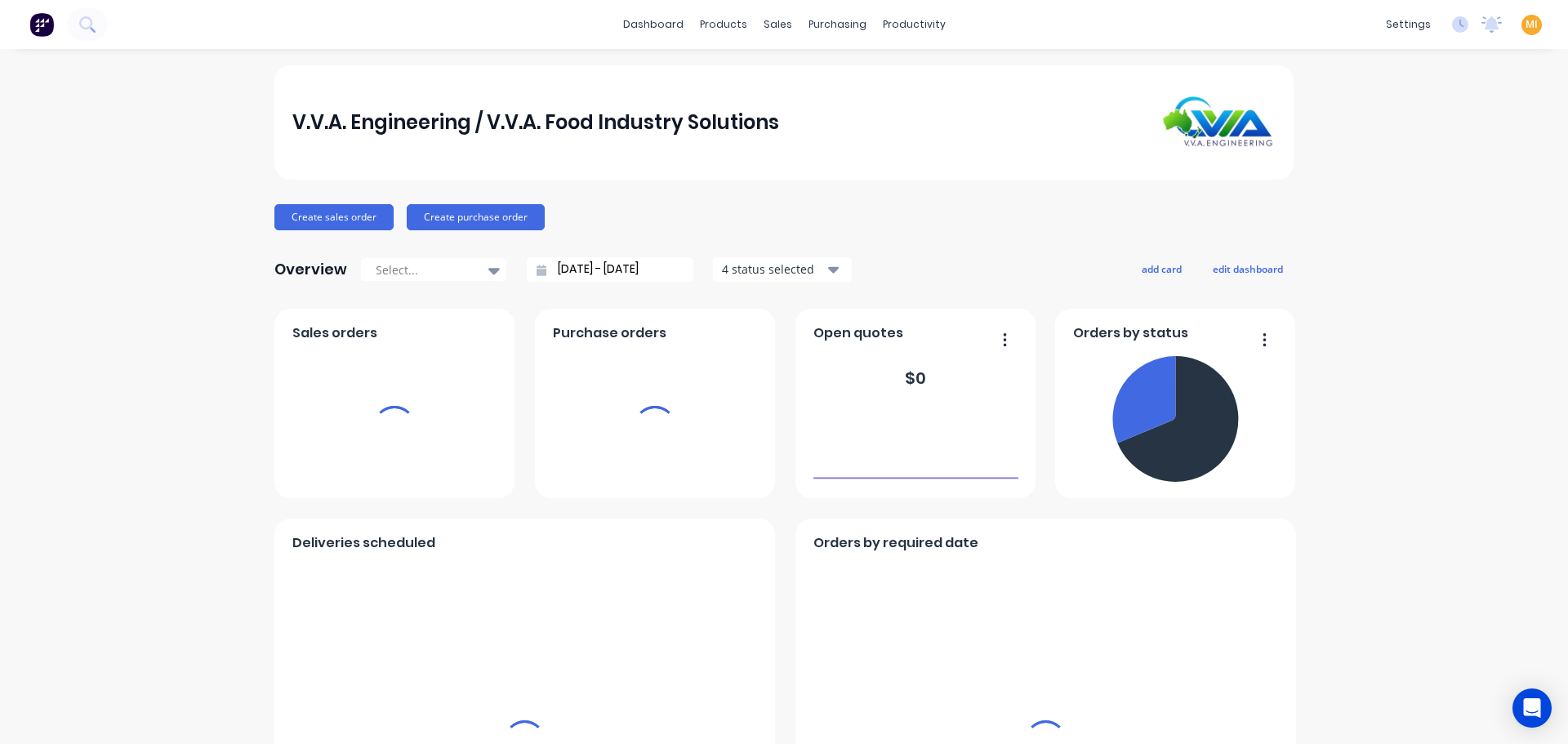
click at [1525, 24] on span "MI" at bounding box center [1531, 24] width 13 height 15
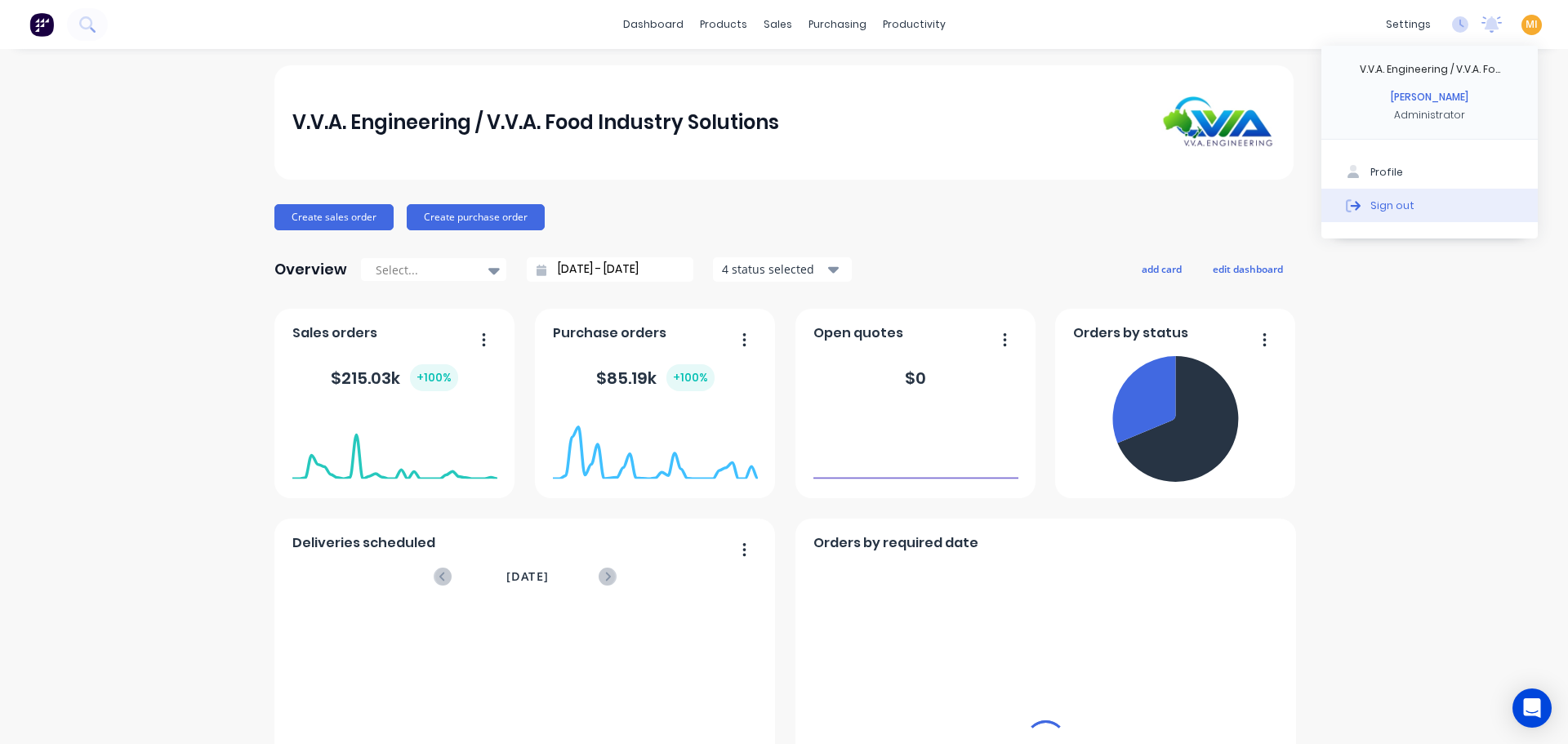
click at [1462, 205] on button "Sign out" at bounding box center [1429, 205] width 217 height 33
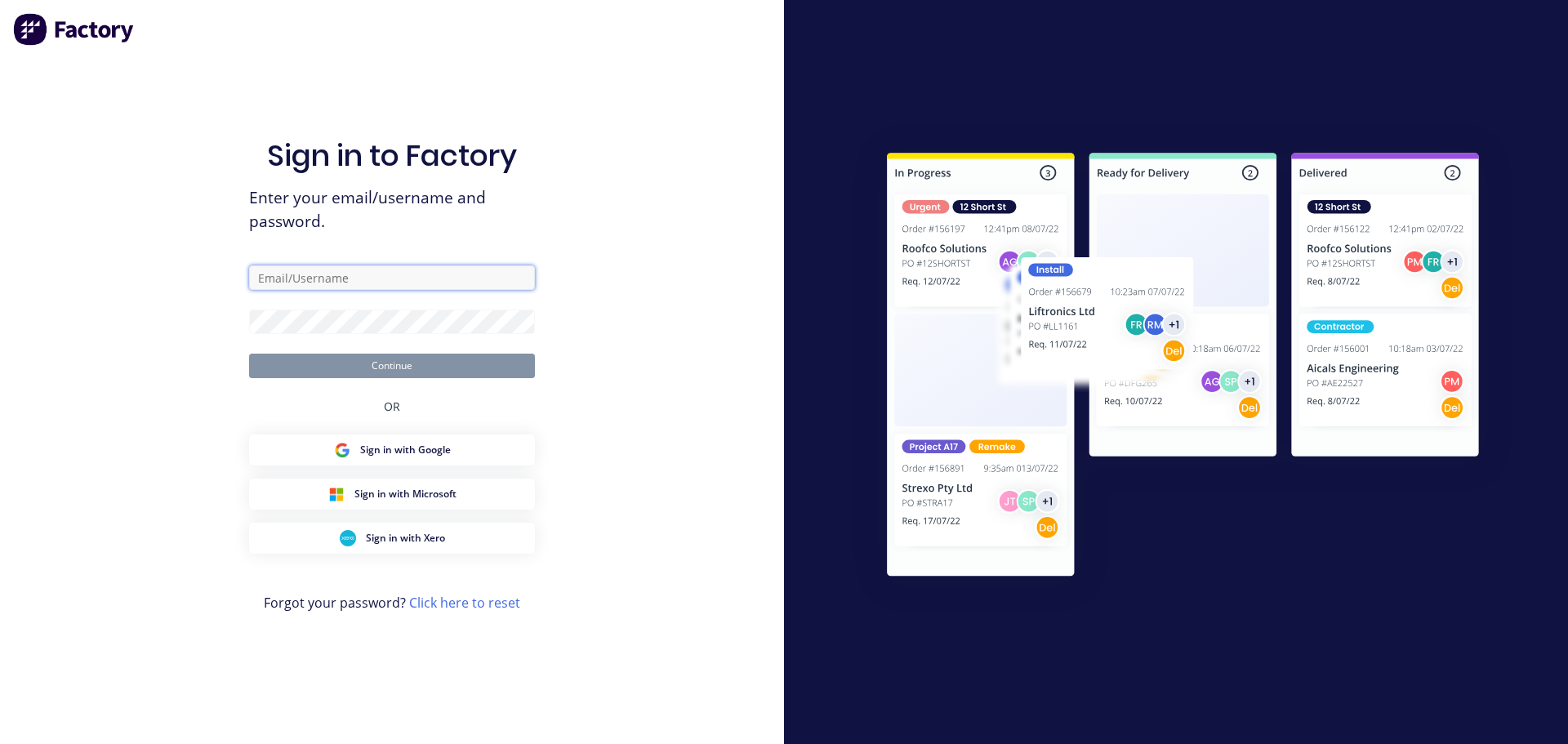
click at [327, 278] on input "text" at bounding box center [392, 277] width 286 height 24
type input "[EMAIL_ADDRESS][DOMAIN_NAME]"
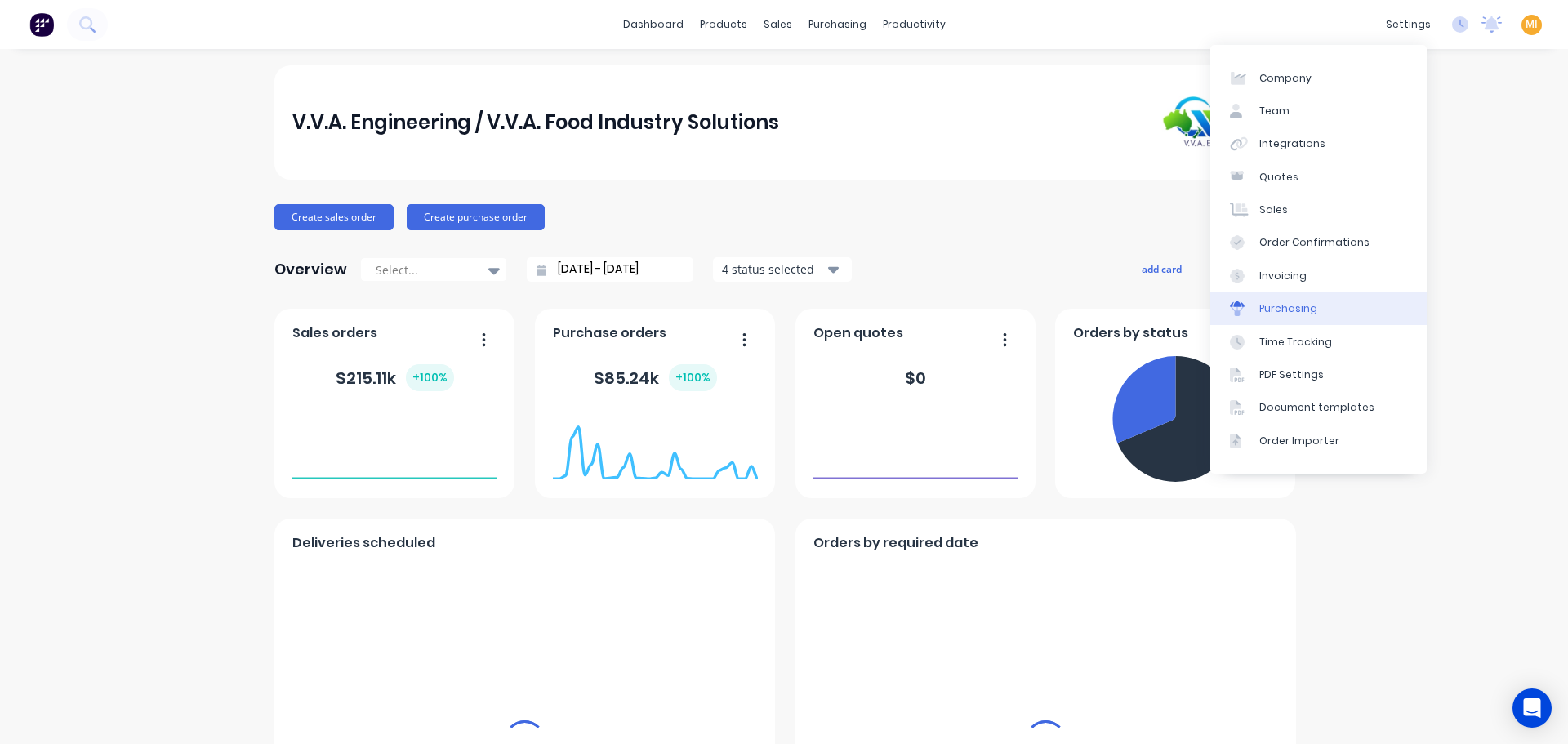
click at [1307, 295] on link "Purchasing" at bounding box center [1318, 309] width 217 height 33
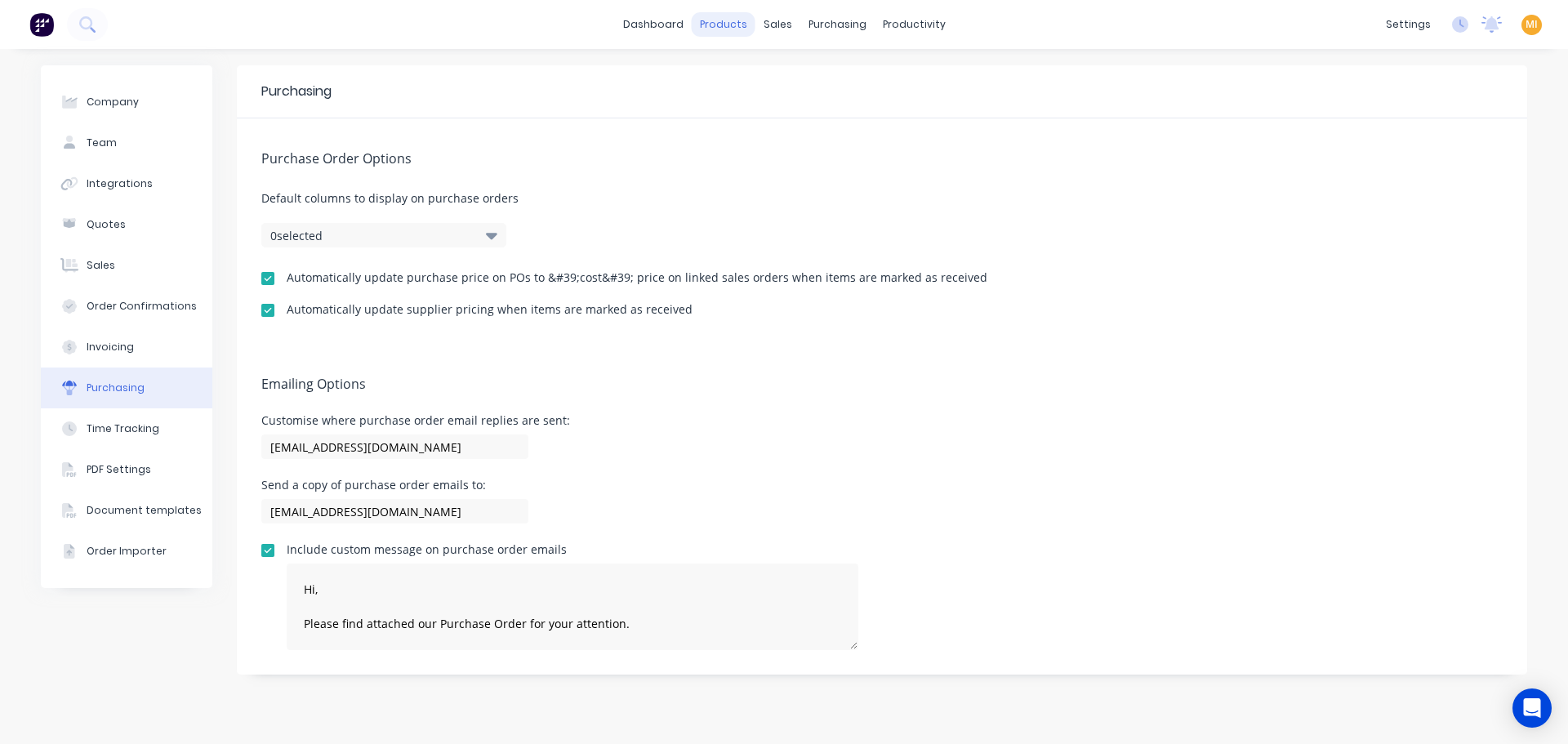
type textarea "Hi, Please find attached our Purchase Order for your attention. Should you requ…"
click at [821, 76] on div "Sales Orders" at bounding box center [837, 78] width 67 height 15
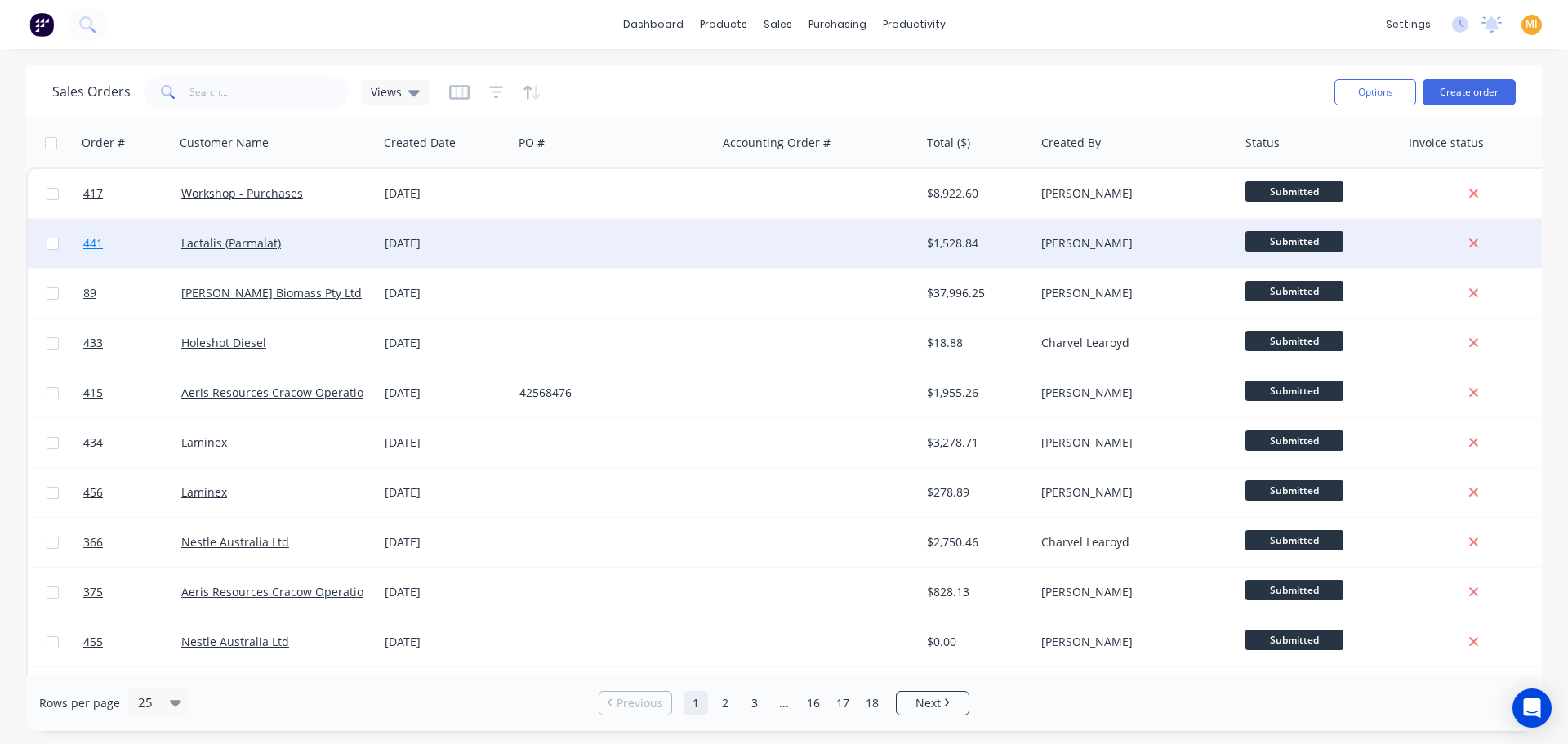
click at [125, 237] on link "441" at bounding box center [132, 243] width 98 height 49
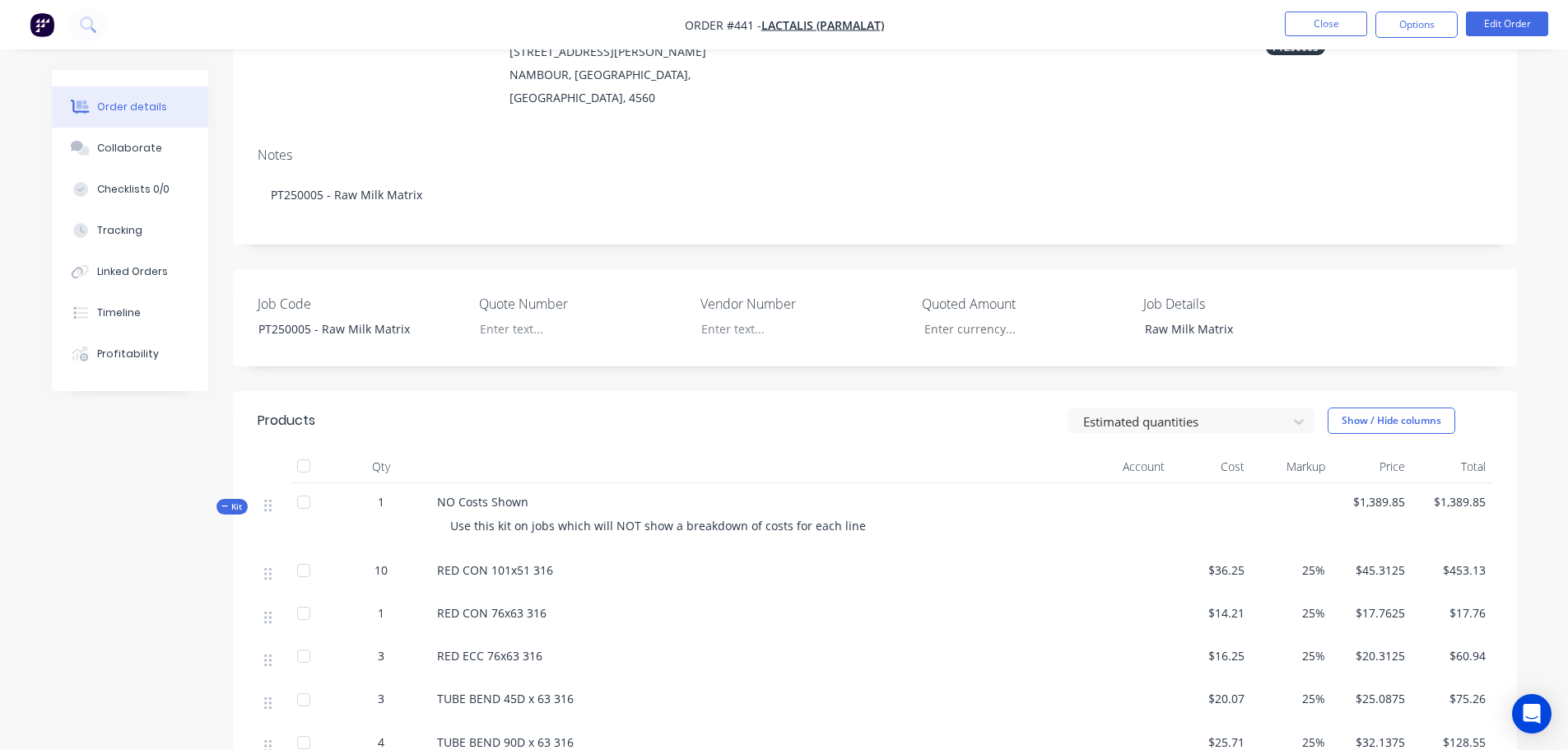
scroll to position [412, 0]
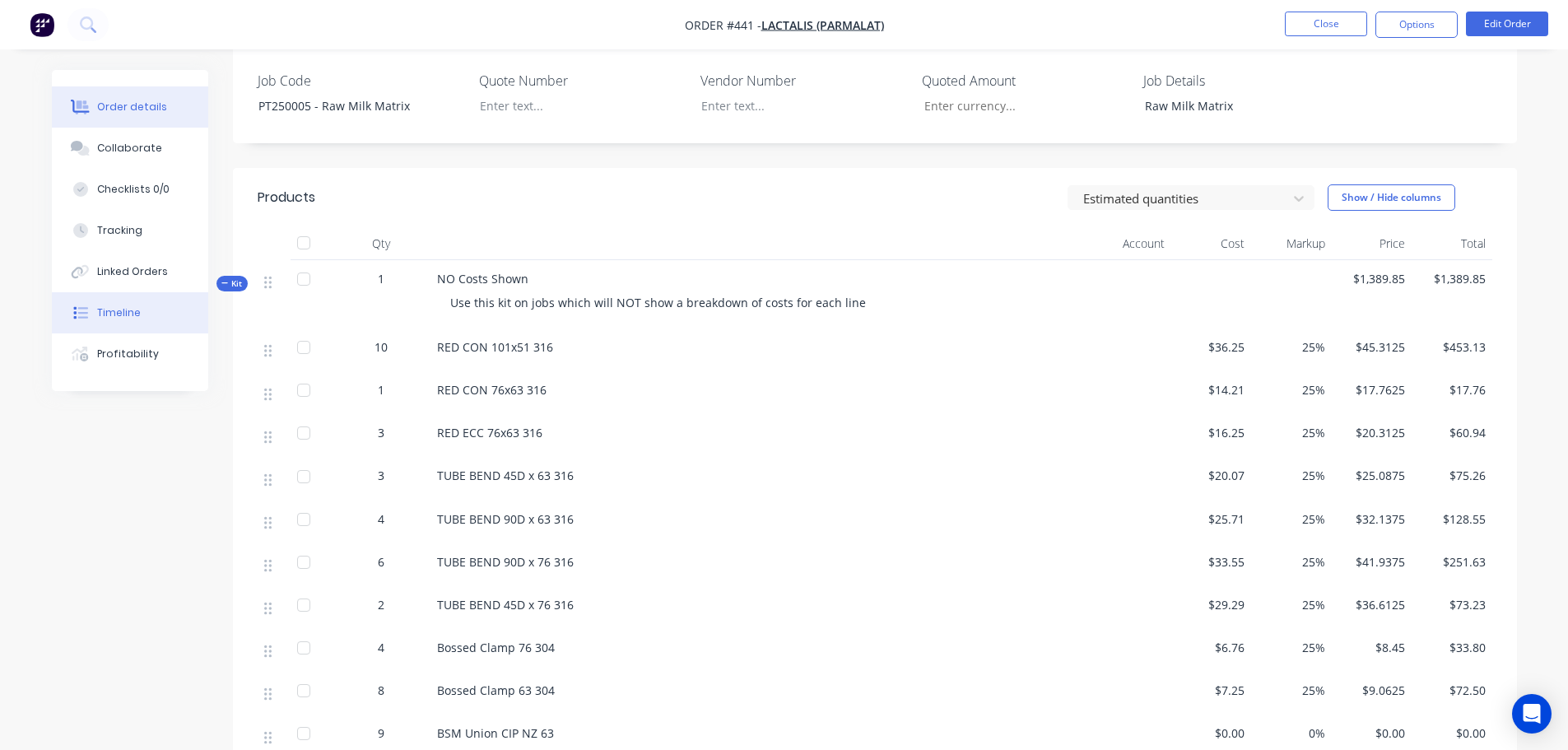
click at [132, 312] on div "Timeline" at bounding box center [119, 313] width 44 height 15
click at [1335, 23] on button "Close" at bounding box center [1326, 24] width 82 height 25
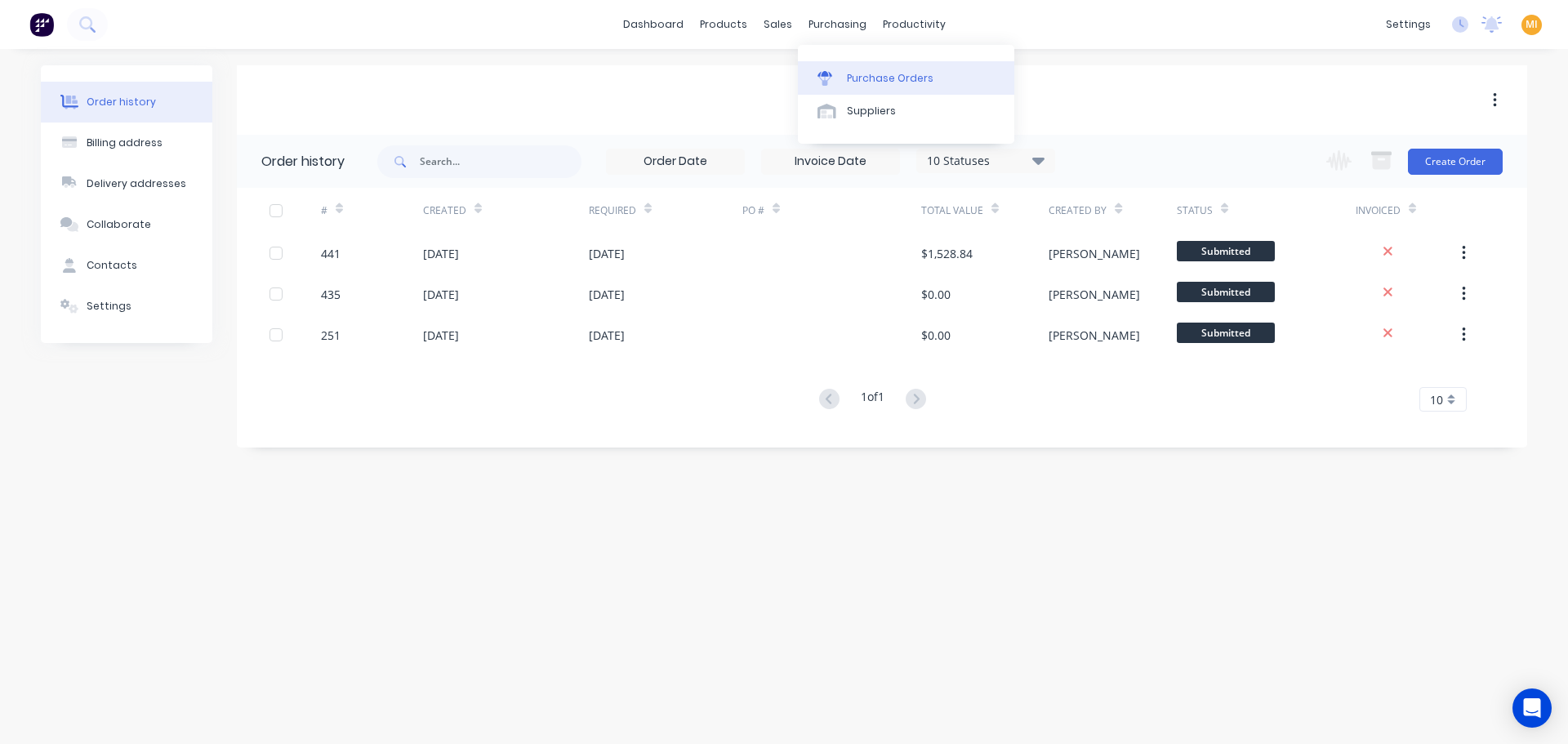
click at [847, 76] on div "Purchase Orders" at bounding box center [889, 78] width 87 height 15
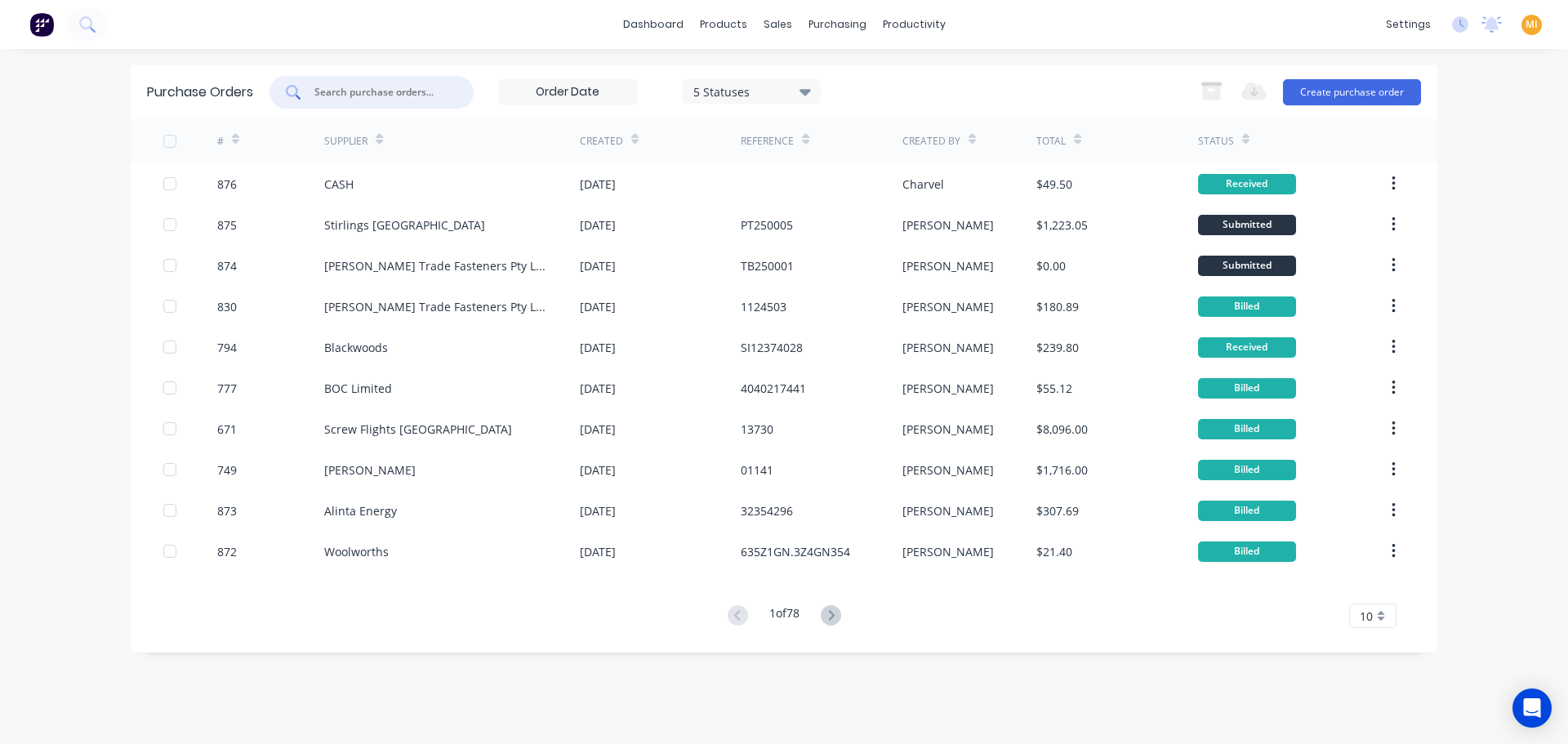
click at [416, 94] on input "text" at bounding box center [380, 92] width 135 height 17
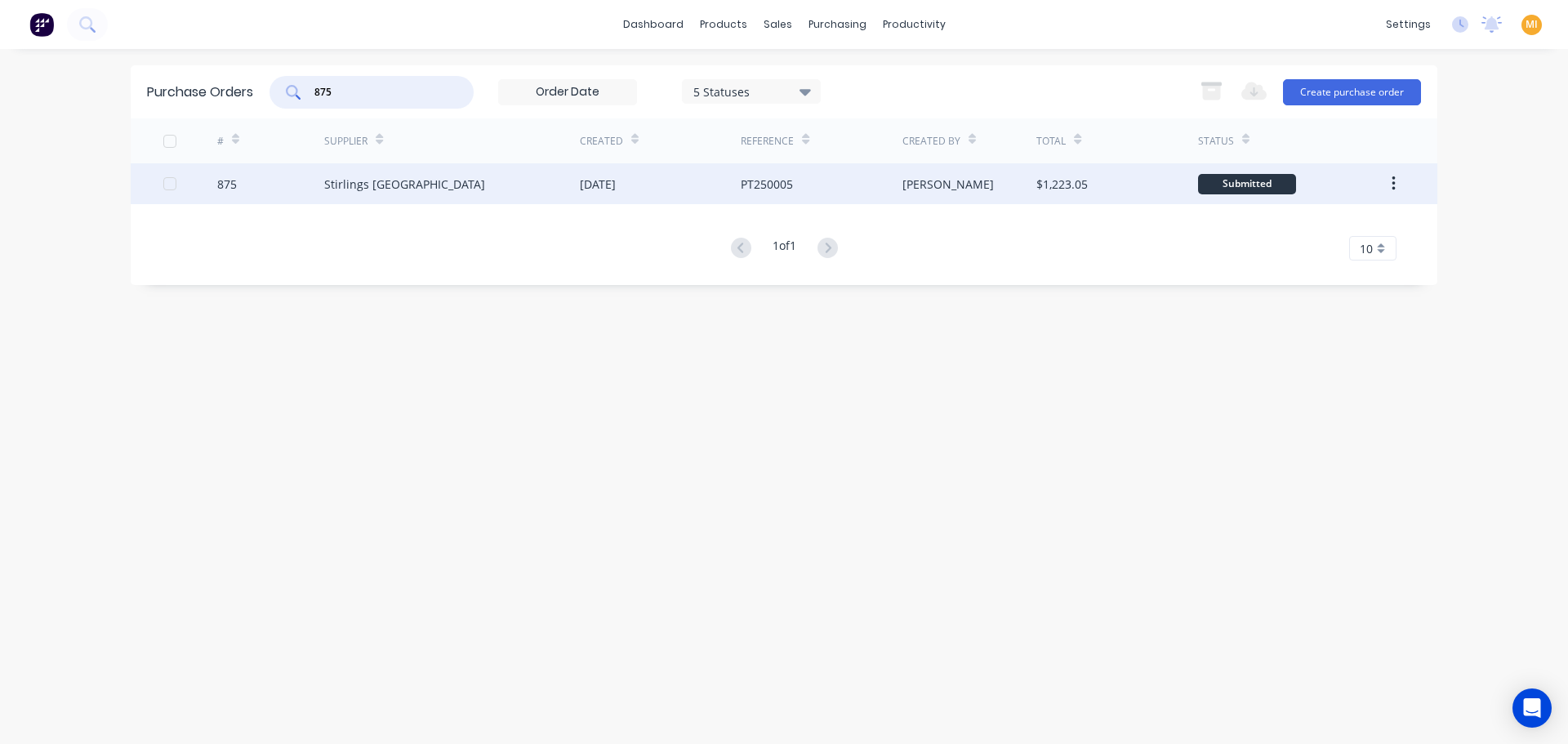
type input "875"
click at [320, 176] on div "875" at bounding box center [270, 184] width 108 height 41
